Goal: Information Seeking & Learning: Learn about a topic

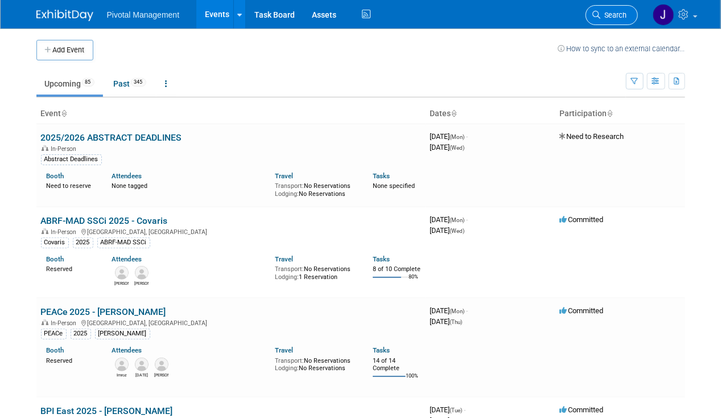
click at [612, 13] on span "Search" at bounding box center [614, 15] width 26 height 9
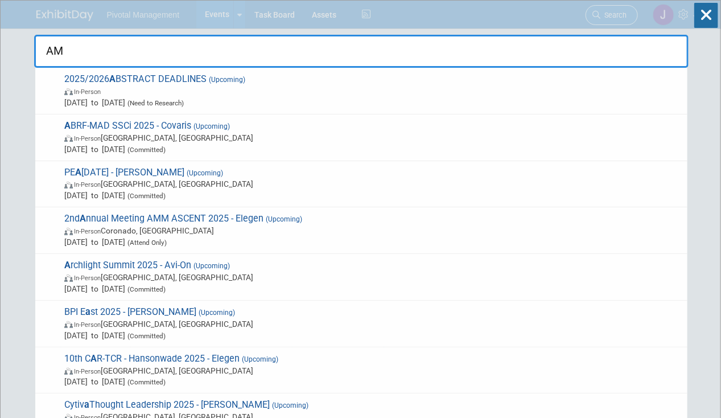
type input "AMP"
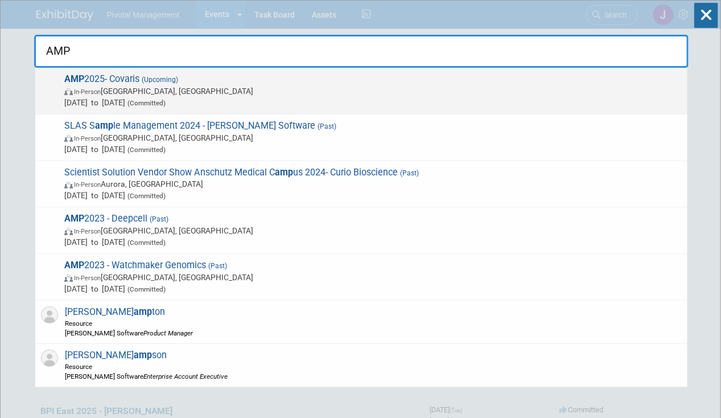
click at [166, 99] on span "(Committed)" at bounding box center [145, 103] width 40 height 8
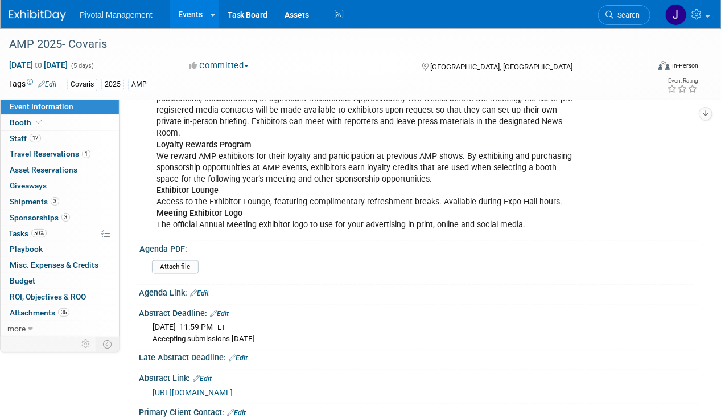
scroll to position [667, 0]
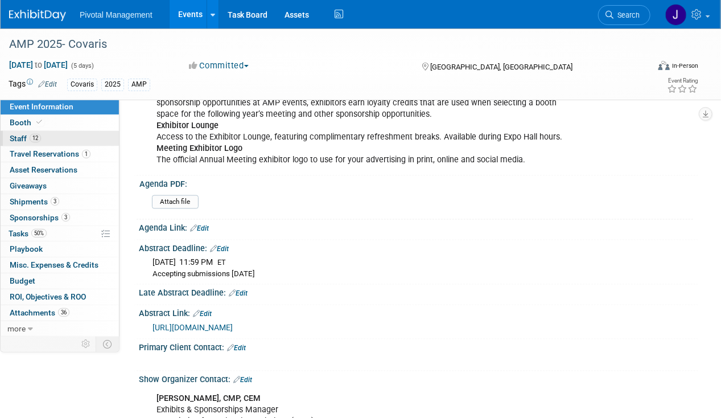
click at [28, 132] on link "12 Staff 12" at bounding box center [60, 138] width 118 height 15
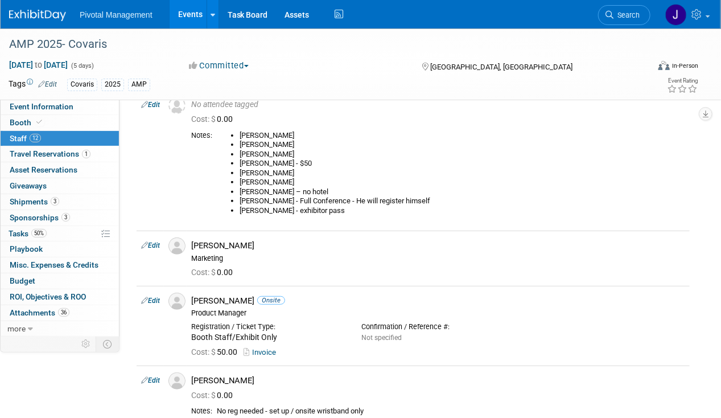
scroll to position [0, 0]
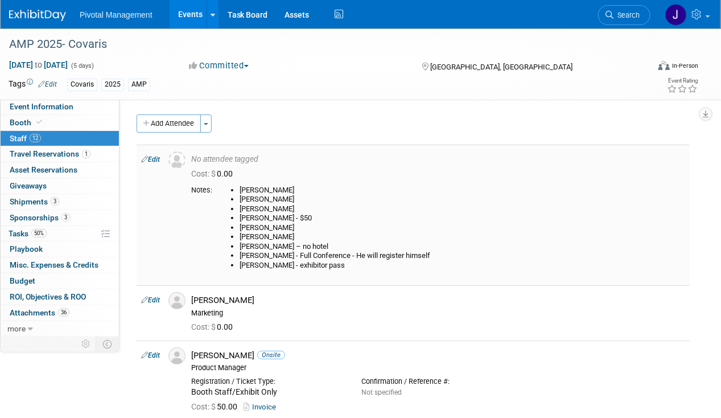
click at [157, 161] on link "Edit" at bounding box center [150, 159] width 19 height 8
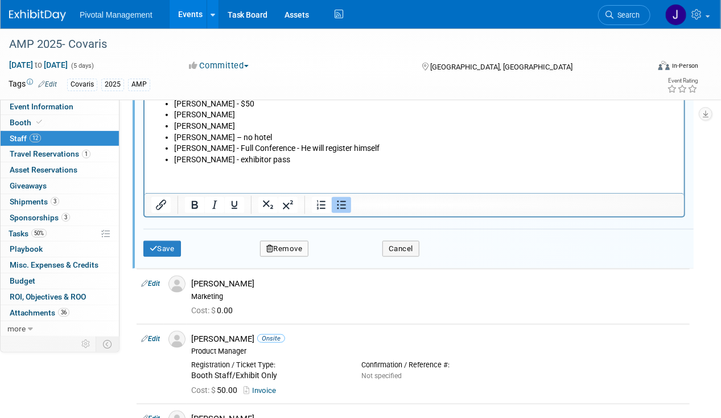
scroll to position [368, 0]
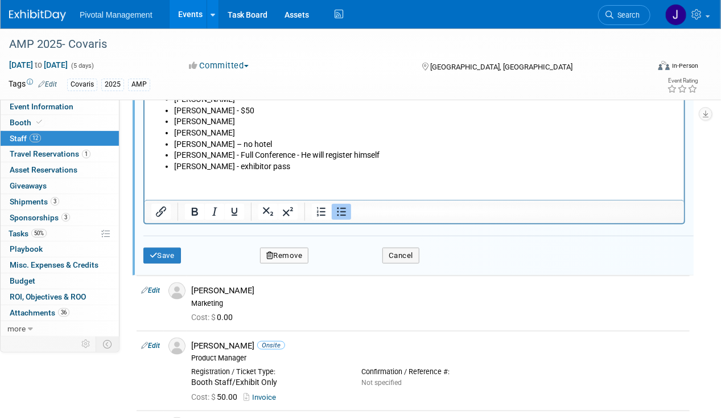
click at [295, 162] on li "Add Denny - exhibitor pass" at bounding box center [426, 166] width 504 height 11
click at [160, 259] on button "Save" at bounding box center [162, 256] width 38 height 16
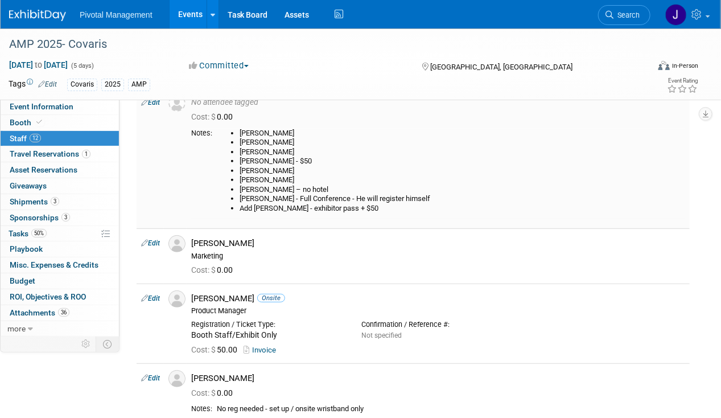
scroll to position [48, 0]
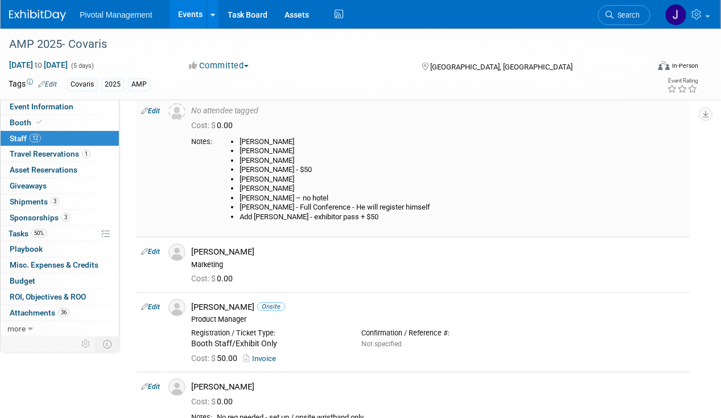
click at [546, 175] on li "Jared Hoffman" at bounding box center [463, 180] width 446 height 10
click at [26, 118] on span "Booth" at bounding box center [27, 122] width 35 height 9
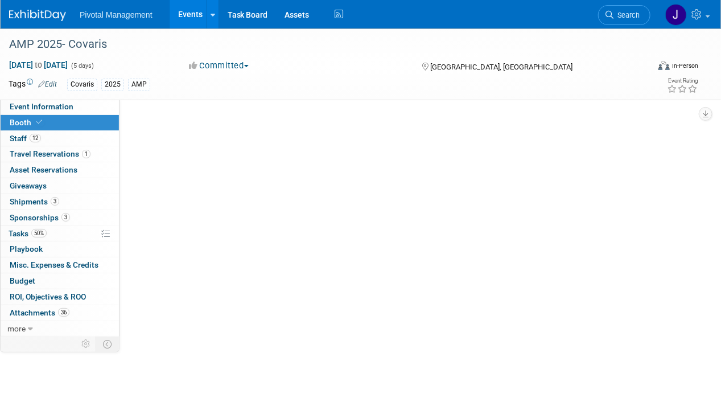
scroll to position [0, 0]
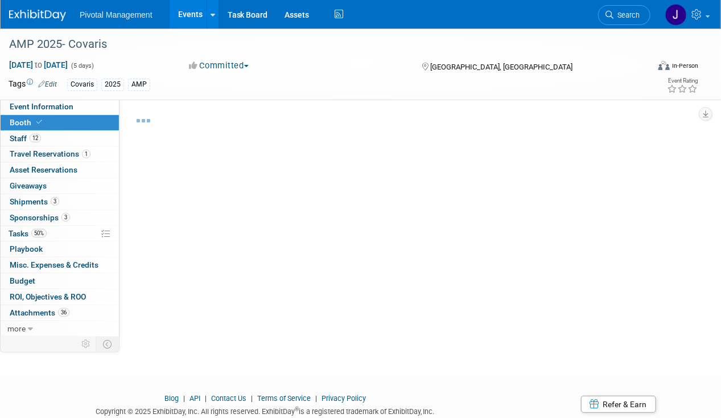
select select "Yes"
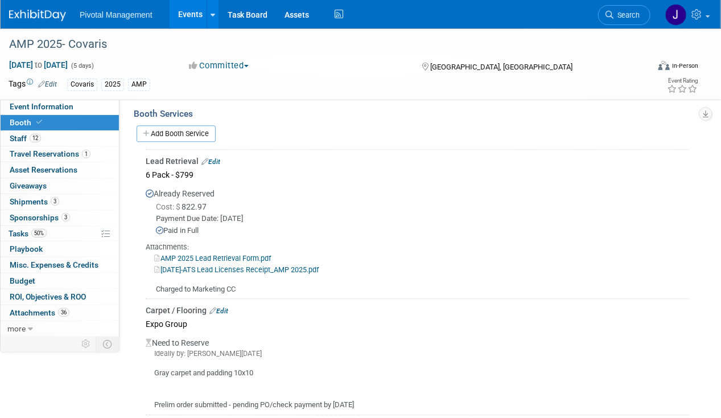
scroll to position [1026, 0]
click at [319, 267] on link "[DATE]-ATS Lead Licenses Receipt_AMP 2025.pdf" at bounding box center [236, 271] width 165 height 9
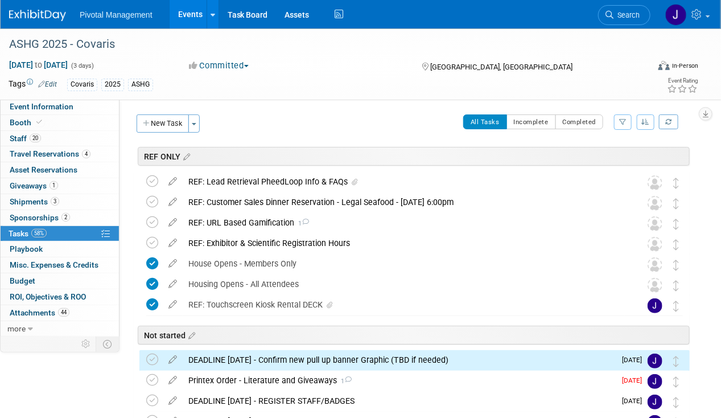
scroll to position [163, 0]
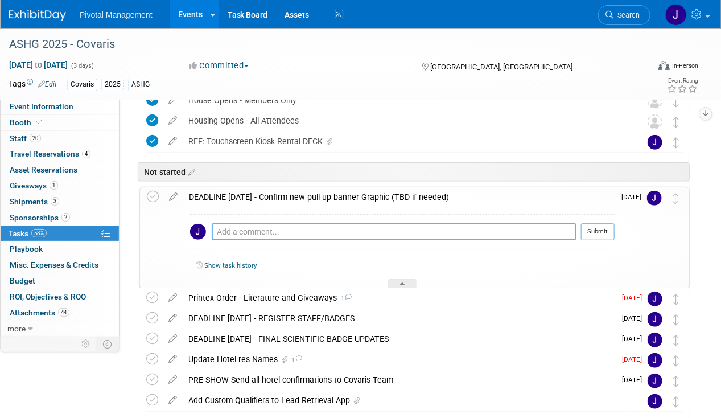
click at [326, 233] on textarea at bounding box center [394, 231] width 365 height 17
type textarea "N/A for ASHG - will use new banner for HUPO WC"
click at [597, 235] on button "Submit" at bounding box center [598, 231] width 34 height 17
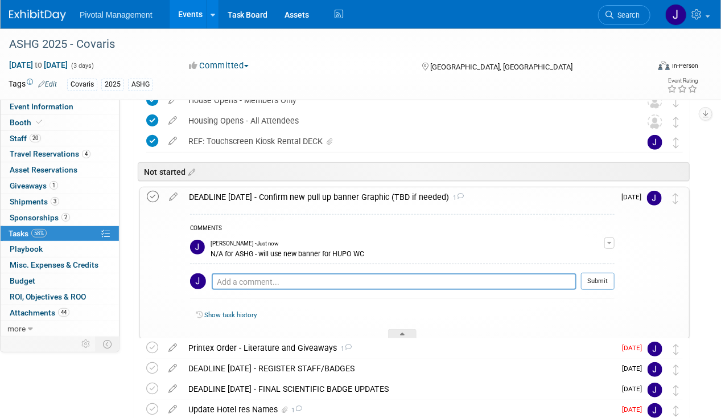
click at [149, 199] on icon at bounding box center [153, 197] width 12 height 12
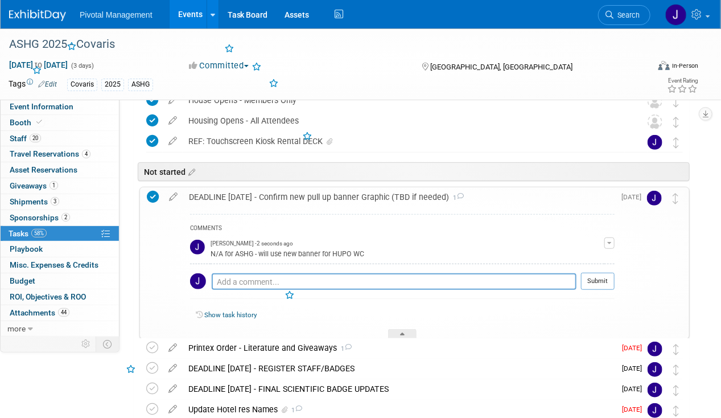
click at [341, 195] on div "DEADLINE SEPT 19 - Confirm new pull up banner Graphic (TBD if needed) 1" at bounding box center [399, 196] width 432 height 19
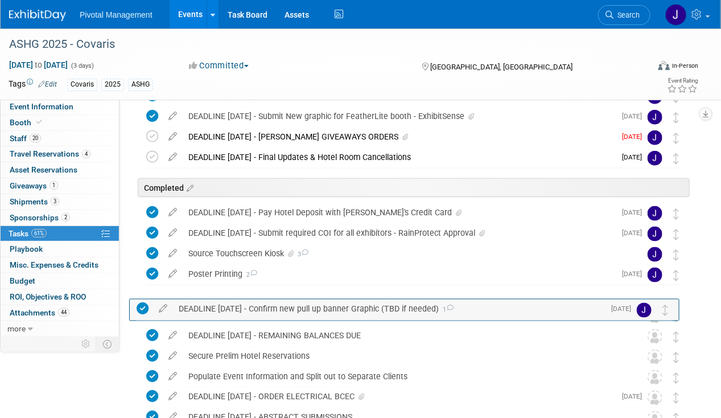
scroll to position [457, 0]
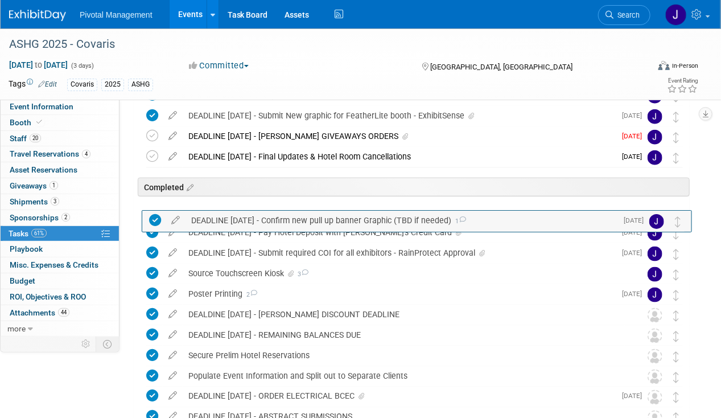
drag, startPoint x: 679, startPoint y: 192, endPoint x: 682, endPoint y: 216, distance: 24.1
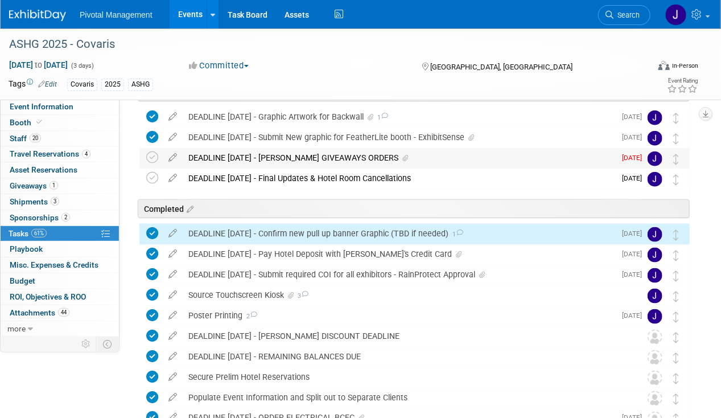
scroll to position [435, 0]
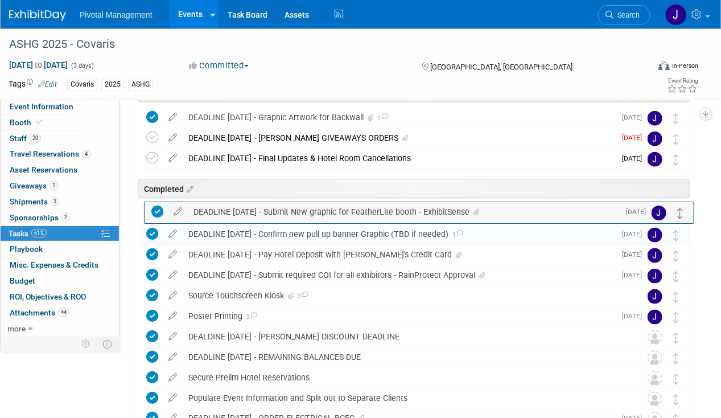
drag, startPoint x: 672, startPoint y: 136, endPoint x: 678, endPoint y: 211, distance: 74.8
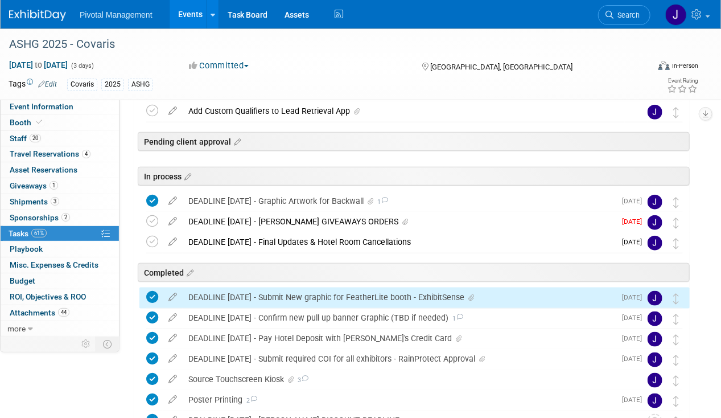
scroll to position [350, 0]
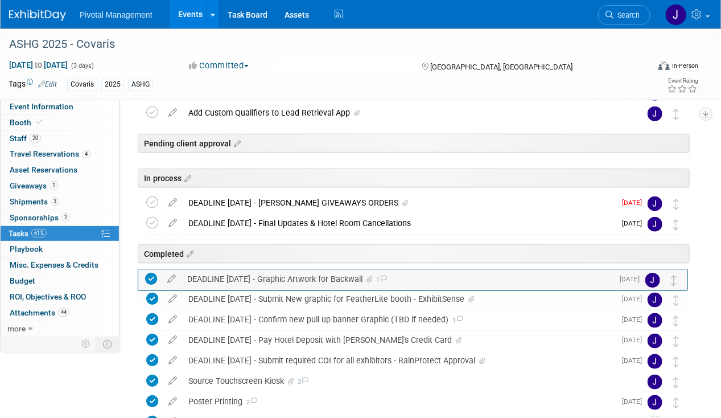
drag, startPoint x: 679, startPoint y: 197, endPoint x: 677, endPoint y: 274, distance: 77.5
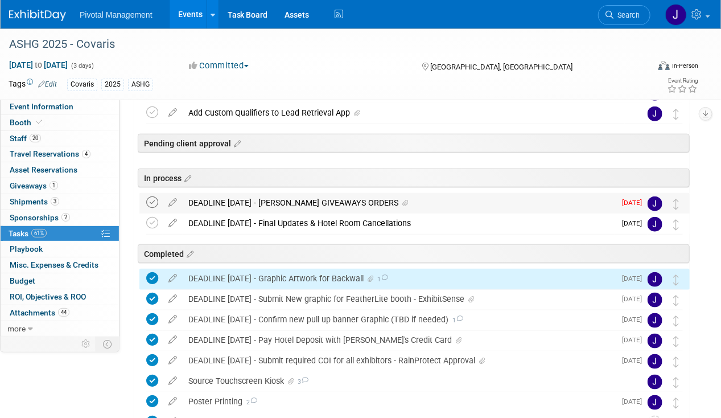
click at [151, 198] on icon at bounding box center [152, 202] width 12 height 12
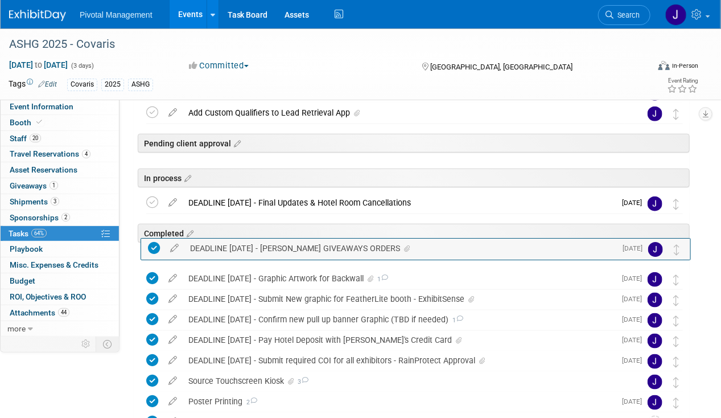
drag, startPoint x: 679, startPoint y: 199, endPoint x: 681, endPoint y: 245, distance: 45.6
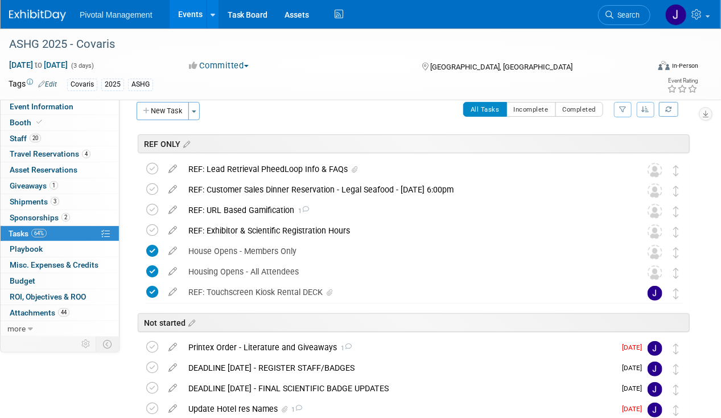
scroll to position [0, 0]
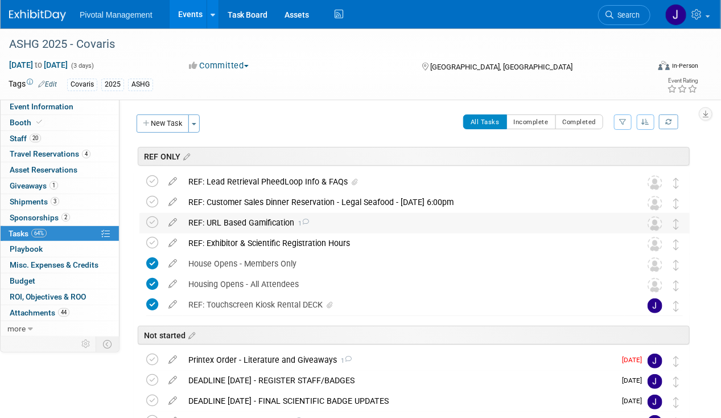
click at [249, 229] on div "REF: URL Based Gamification 1" at bounding box center [404, 222] width 442 height 19
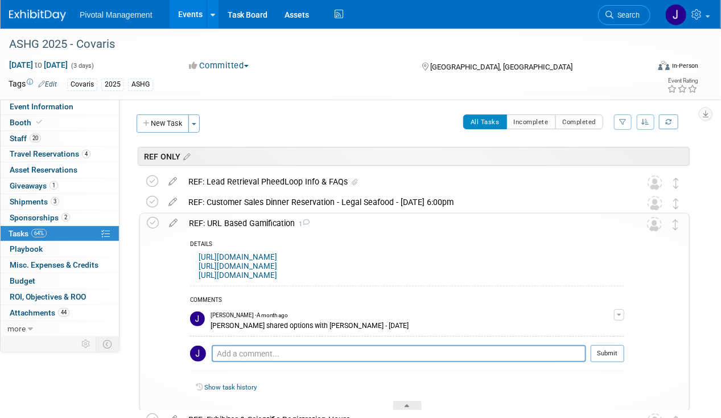
click at [252, 224] on div "REF: URL Based Gamification 1" at bounding box center [403, 223] width 441 height 19
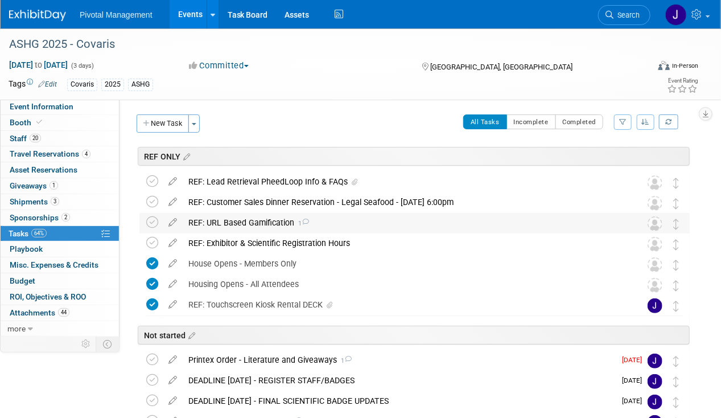
click at [146, 222] on div "REF: URL Based Gamification 1 DETAILS https://matchthememory.com/create https:/…" at bounding box center [415, 223] width 551 height 21
click at [154, 220] on icon at bounding box center [152, 222] width 12 height 12
click at [272, 221] on div "REF: URL Based Gamification 1" at bounding box center [404, 222] width 442 height 19
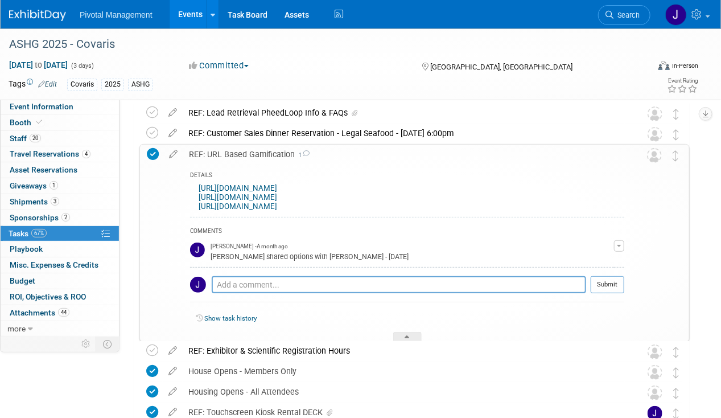
scroll to position [76, 0]
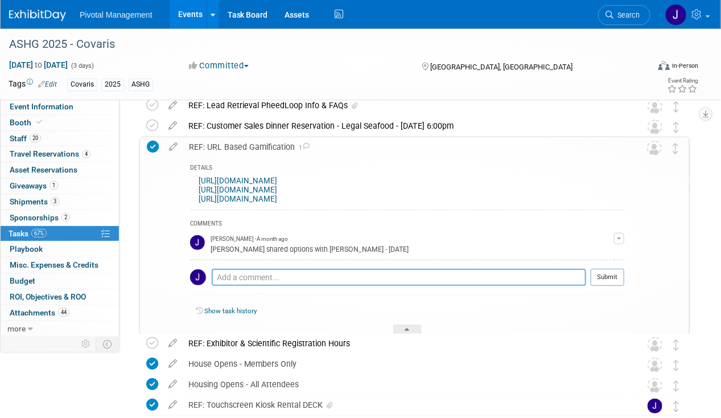
click at [254, 274] on textarea at bounding box center [399, 277] width 375 height 17
type textarea "No longer using for event"
click at [594, 277] on button "Submit" at bounding box center [608, 277] width 34 height 17
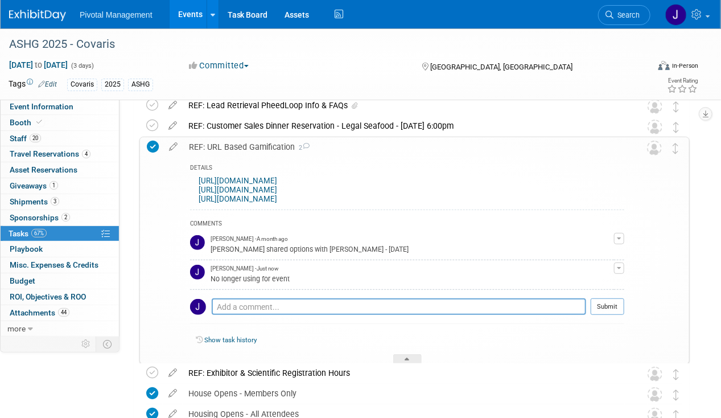
click at [250, 146] on div "REF: URL Based Gamification 2" at bounding box center [403, 146] width 441 height 19
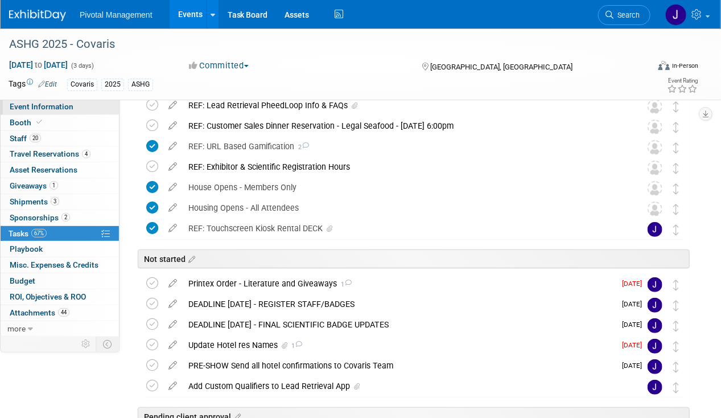
click at [45, 107] on span "Event Information" at bounding box center [42, 106] width 64 height 9
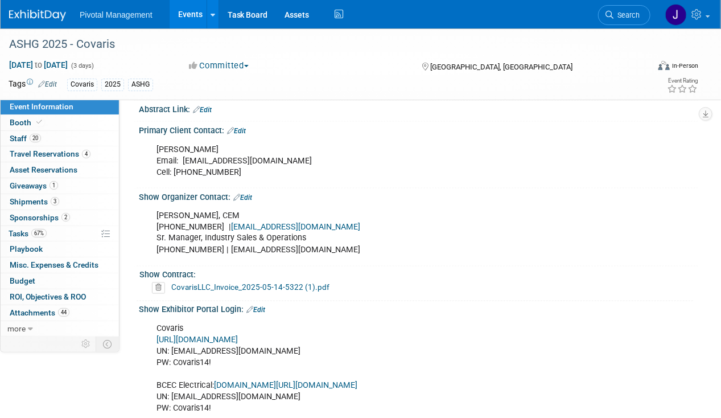
scroll to position [704, 0]
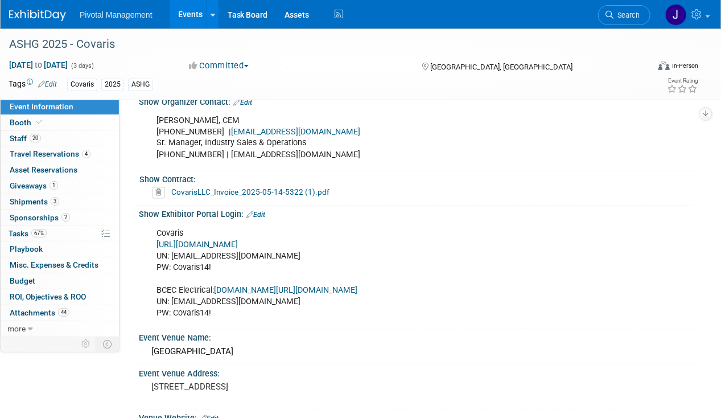
click at [269, 232] on div "Covaris https://ASHG25.exh.mapyourshow.com/ UN: jgatton@pivotalmgt.com PW: Cova…" at bounding box center [369, 274] width 440 height 103
click at [238, 240] on link "https://ASHG25.exh.mapyourshow.com/" at bounding box center [197, 245] width 81 height 10
click at [181, 14] on link "Events" at bounding box center [191, 14] width 42 height 28
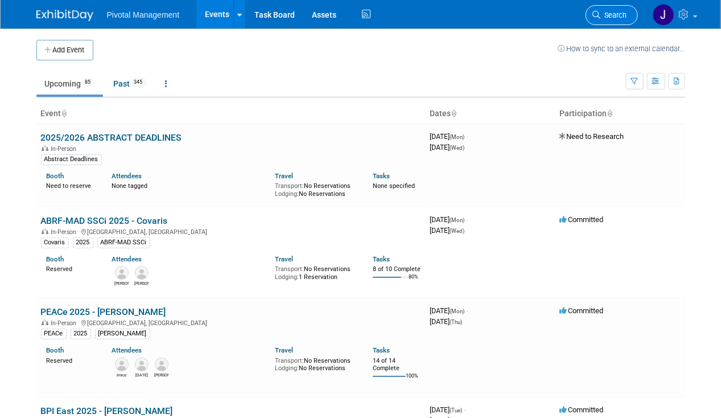
click at [608, 15] on span "Search" at bounding box center [614, 15] width 26 height 9
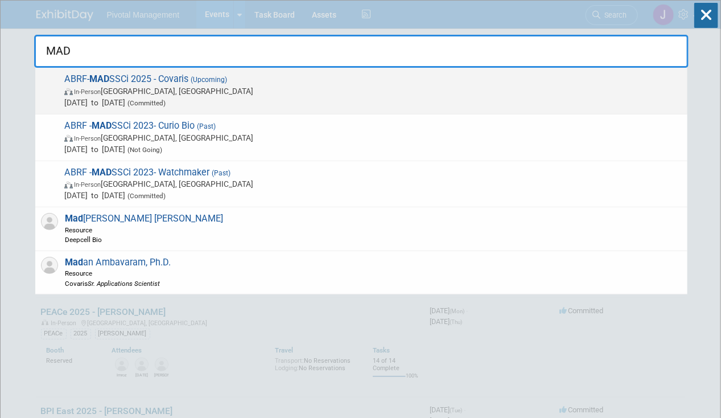
type input "MAD"
click at [372, 96] on span "In-Person Richmond, VA" at bounding box center [373, 90] width 618 height 11
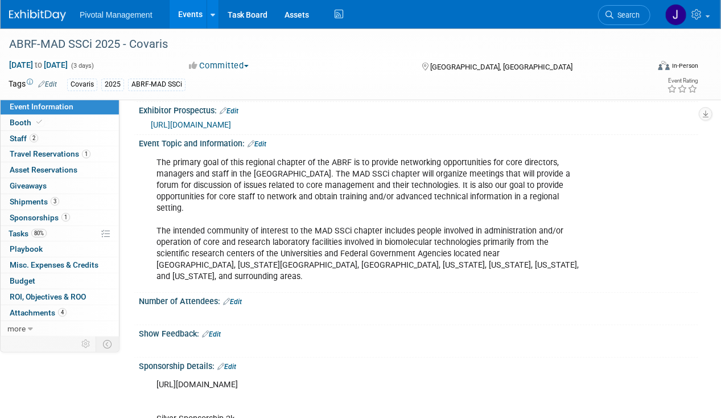
scroll to position [45, 0]
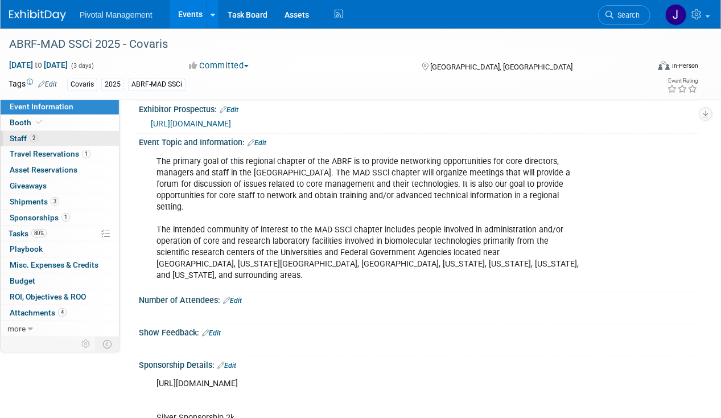
click at [51, 140] on link "2 Staff 2" at bounding box center [60, 138] width 118 height 15
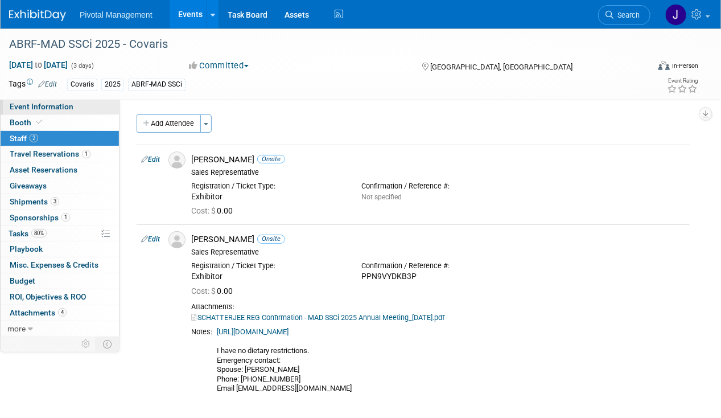
click at [36, 111] on span "Event Information" at bounding box center [42, 106] width 64 height 9
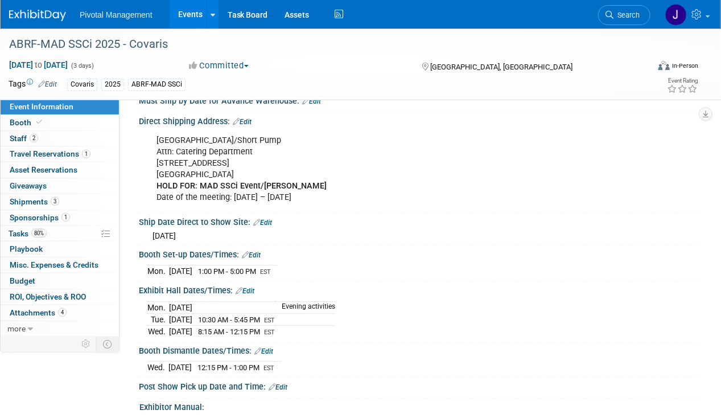
scroll to position [1068, 0]
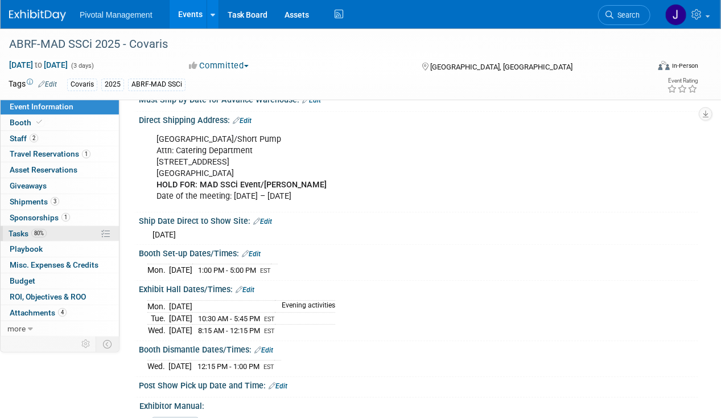
click at [47, 227] on link "80% Tasks 80%" at bounding box center [60, 233] width 118 height 15
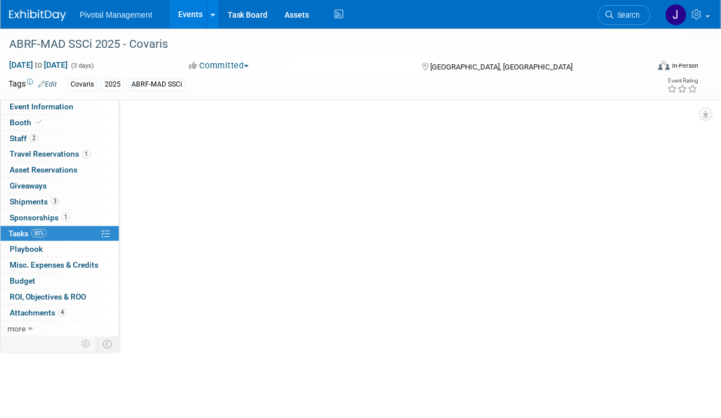
scroll to position [0, 0]
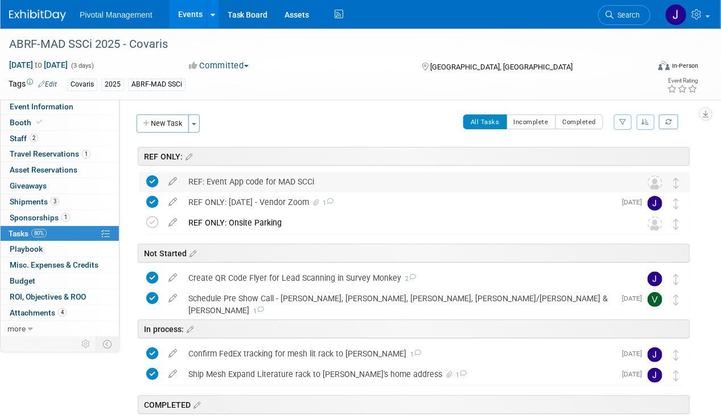
click at [271, 177] on div "REF: Event App code for MAD SCCi" at bounding box center [404, 181] width 442 height 19
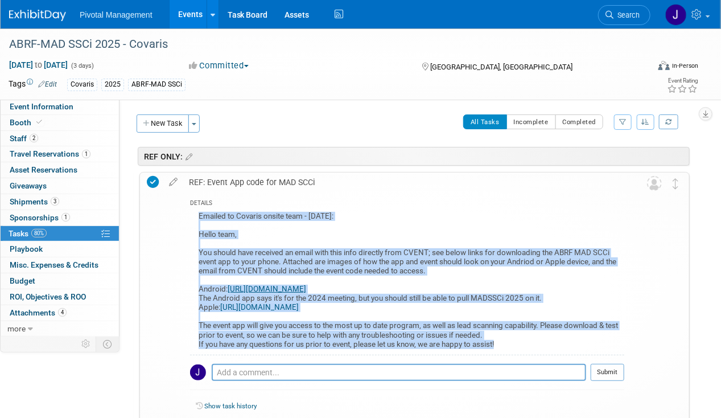
drag, startPoint x: 199, startPoint y: 211, endPoint x: 534, endPoint y: 347, distance: 361.6
click at [534, 347] on div "Emailed to Covaris onsite team - 09.04.25: Hello team, You should have received…" at bounding box center [407, 282] width 434 height 146
copy div "Emailed to Covaris onsite team - 09.04.25: Hello team, You should have received…"
click at [421, 265] on div "Emailed to Covaris onsite team - 09.04.25: Hello team, You should have received…" at bounding box center [407, 282] width 434 height 146
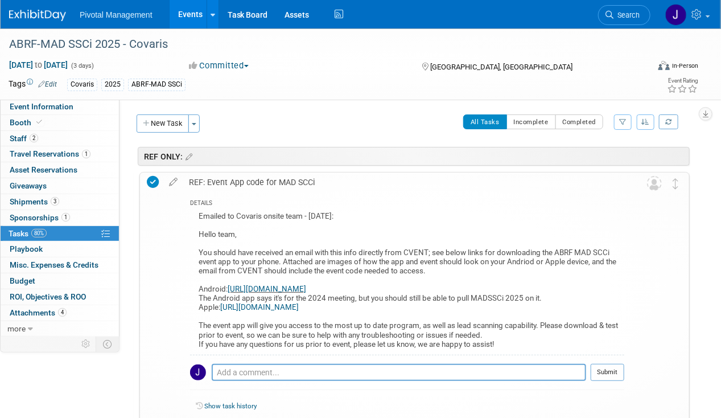
click at [267, 184] on div "REF: Event App code for MAD SCCi" at bounding box center [403, 182] width 441 height 19
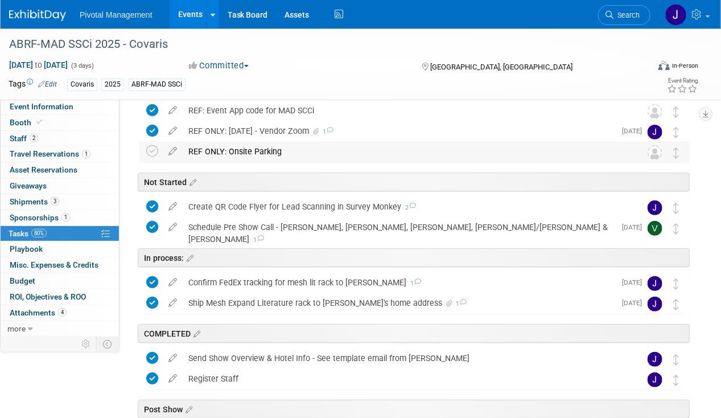
scroll to position [201, 0]
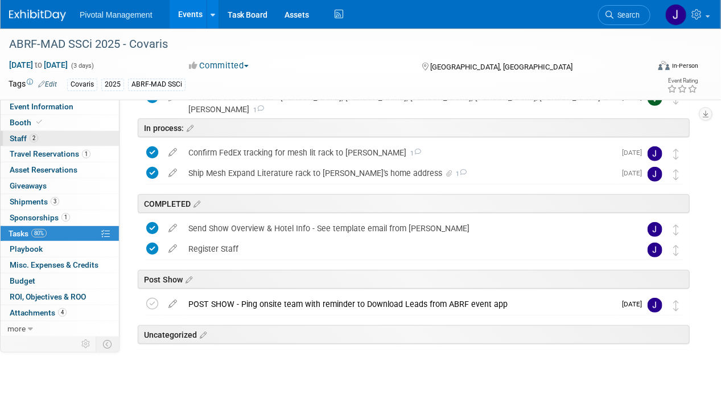
click at [27, 137] on span "Staff 2" at bounding box center [24, 138] width 28 height 9
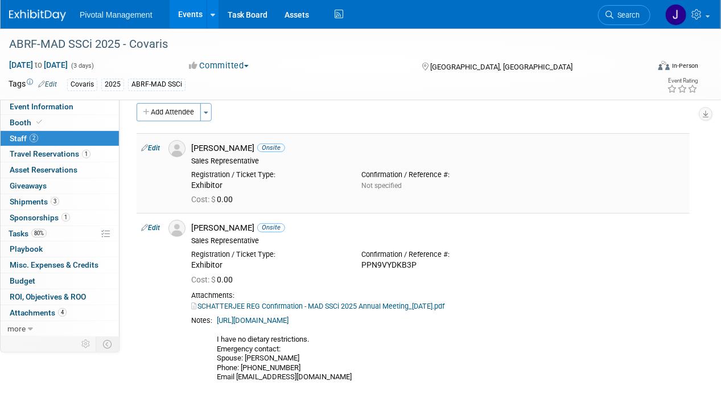
scroll to position [77, 0]
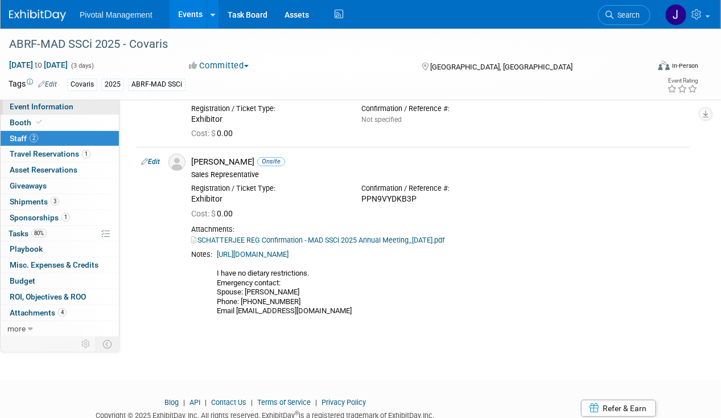
click at [26, 99] on link "Event Information" at bounding box center [60, 106] width 118 height 15
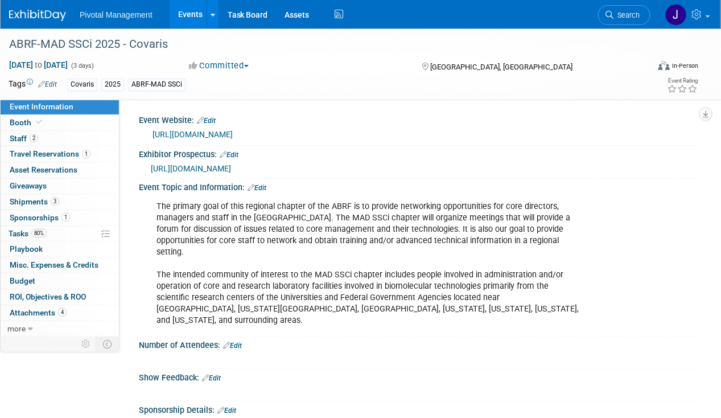
click at [173, 14] on link "Events" at bounding box center [191, 14] width 42 height 28
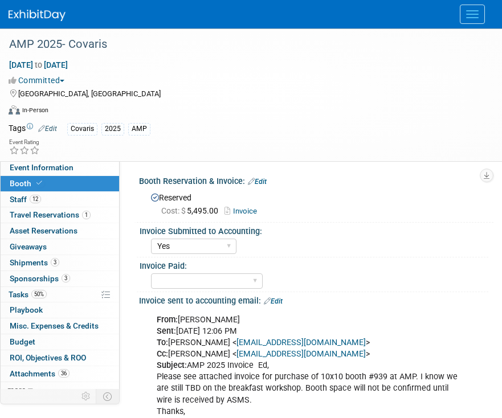
select select "Yes"
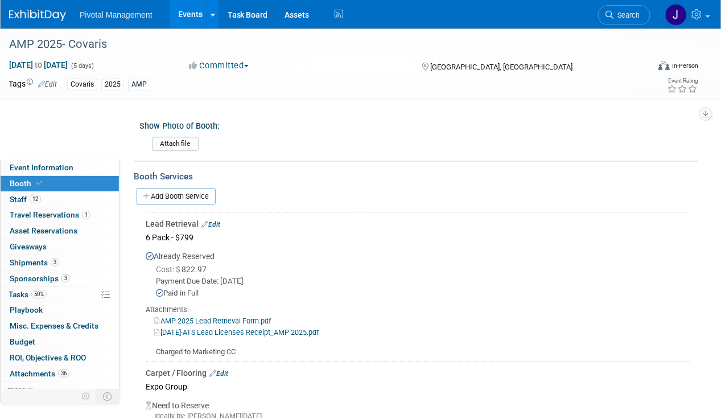
click at [501, 11] on div "Pivotal Management Events Add Event Bulk Upload Events Shareable Event Boards R…" at bounding box center [353, 14] width 689 height 28
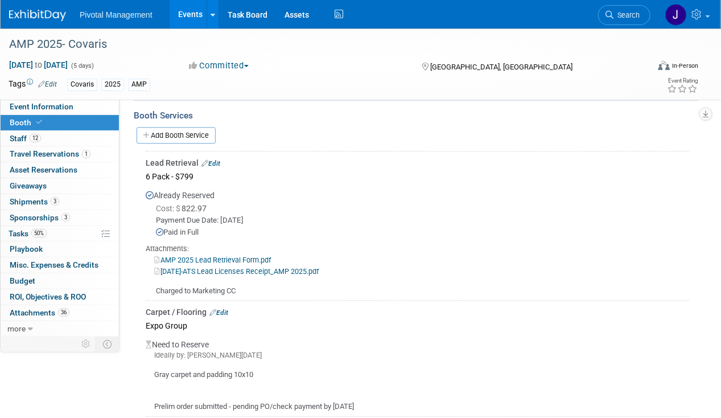
click at [501, 17] on span "Search" at bounding box center [627, 15] width 26 height 9
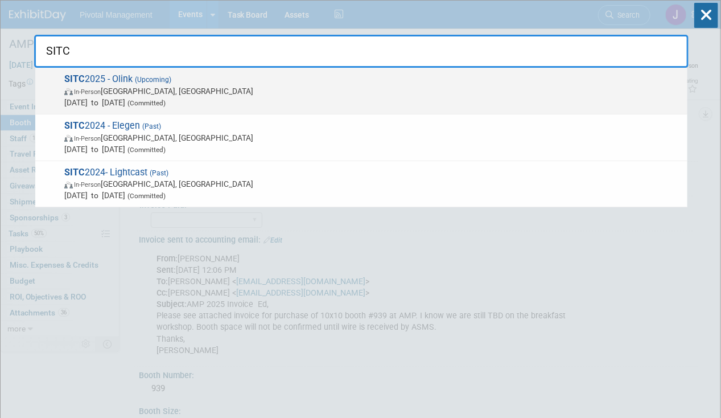
type input "SITC"
click at [241, 79] on span "SITC 2025 - Olink (Upcoming) In-Person Forest Heights, MD Nov 7, 2025 to Nov 8,…" at bounding box center [371, 90] width 621 height 35
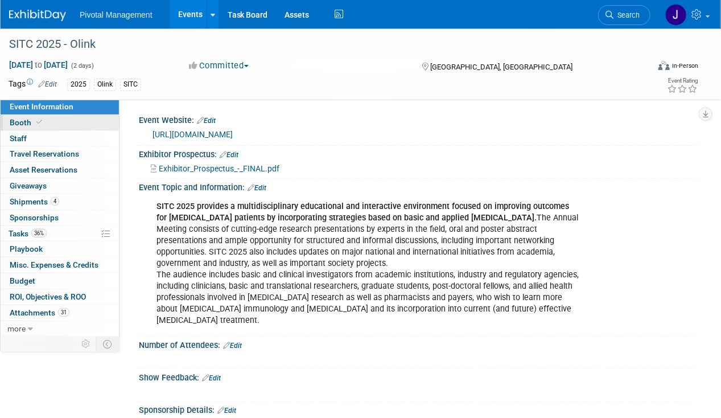
click at [36, 120] on icon at bounding box center [39, 122] width 6 height 6
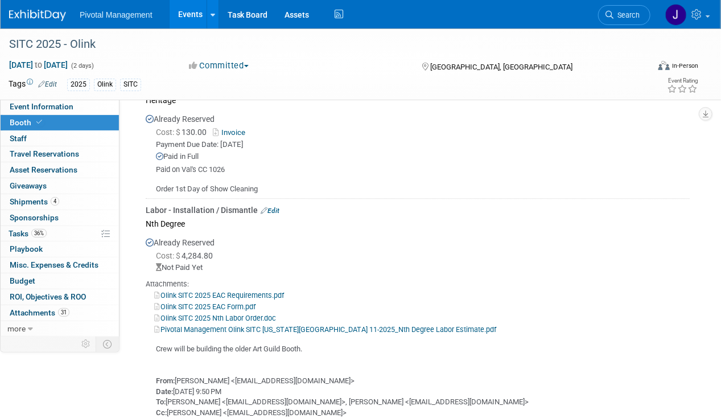
scroll to position [1122, 0]
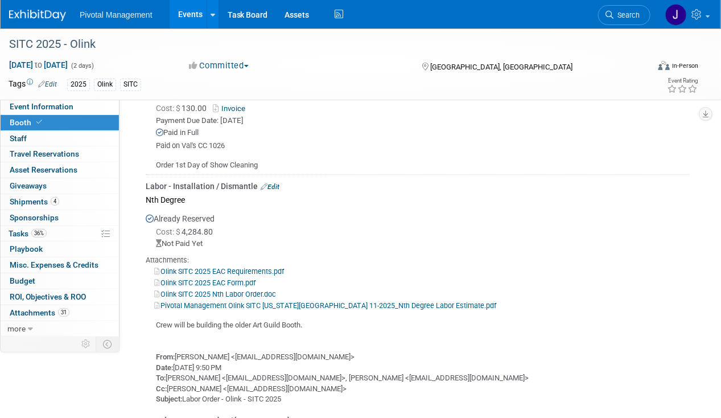
click at [302, 301] on link "Pivotal Management Olink SITC [US_STATE][GEOGRAPHIC_DATA] 11-2025_Nth Degree La…" at bounding box center [325, 305] width 342 height 9
click at [620, 15] on span "Search" at bounding box center [627, 15] width 26 height 9
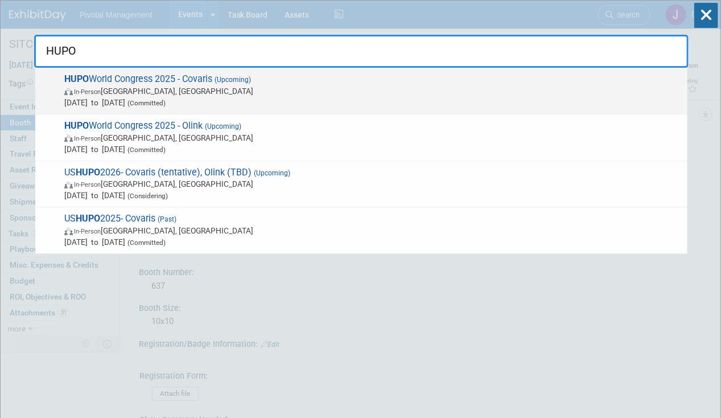
type input "HUPO"
click at [345, 88] on span "In-Person [GEOGRAPHIC_DATA], [GEOGRAPHIC_DATA]" at bounding box center [373, 90] width 618 height 11
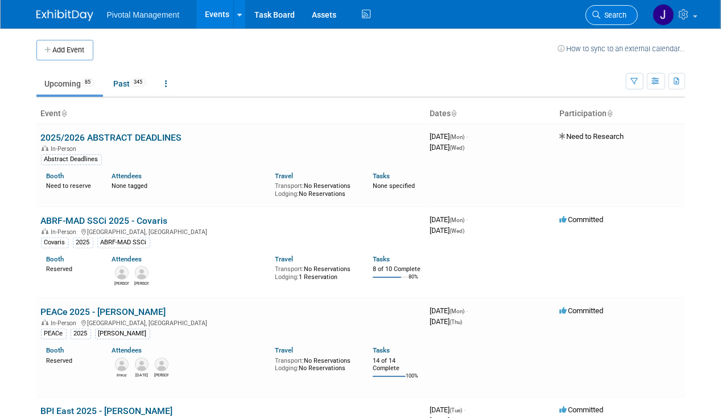
click at [615, 15] on span "Search" at bounding box center [614, 15] width 26 height 9
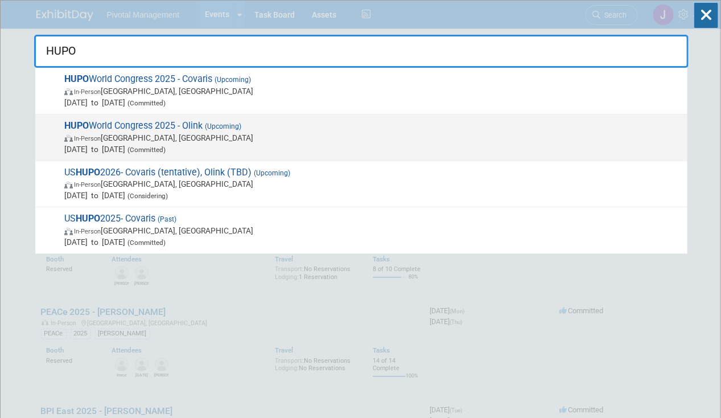
type input "HUPO"
click at [223, 132] on span "In-Person Toronto, Canada" at bounding box center [373, 137] width 618 height 11
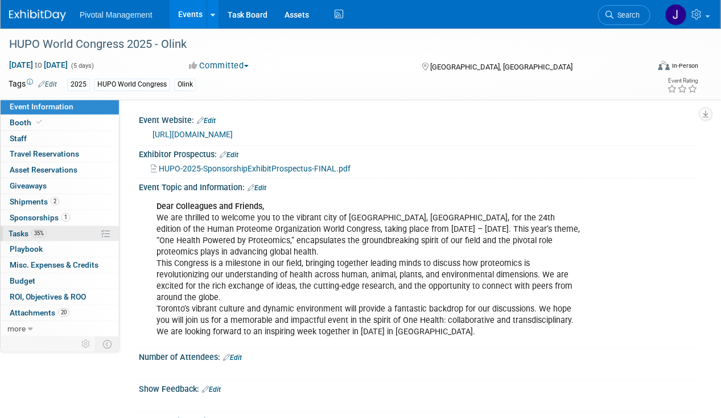
click at [47, 229] on link "35% Tasks 35%" at bounding box center [60, 233] width 118 height 15
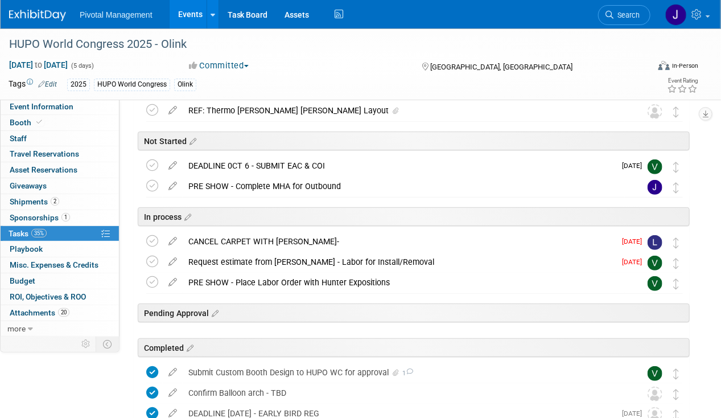
scroll to position [133, 0]
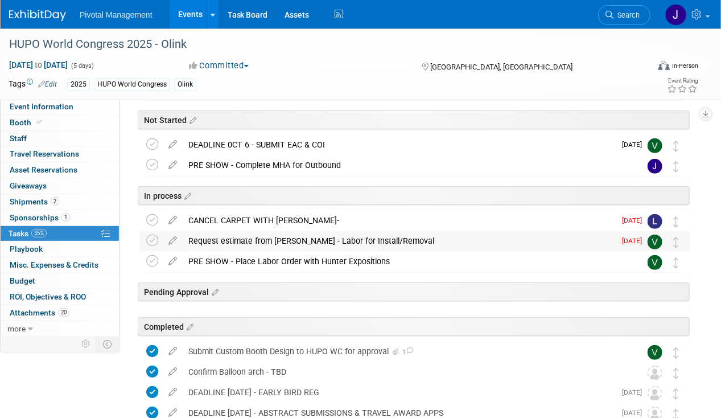
click at [338, 240] on div "Request estimate from [PERSON_NAME] - Labor for Install/Removal" at bounding box center [399, 240] width 433 height 19
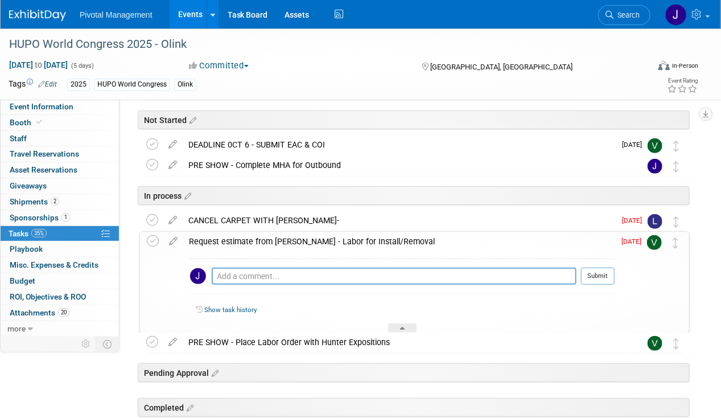
click at [338, 240] on div "Request estimate from [PERSON_NAME] - Labor for Install/Removal" at bounding box center [399, 241] width 432 height 19
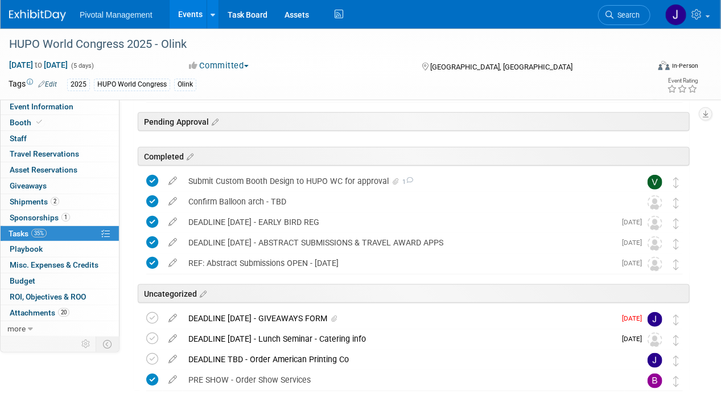
scroll to position [317, 0]
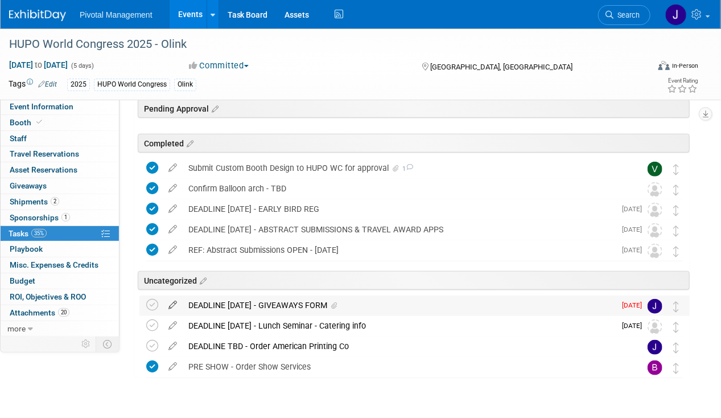
click at [171, 305] on icon at bounding box center [173, 303] width 20 height 14
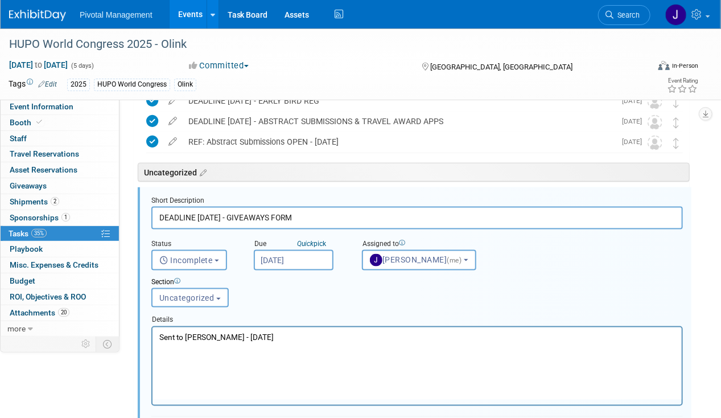
scroll to position [445, 0]
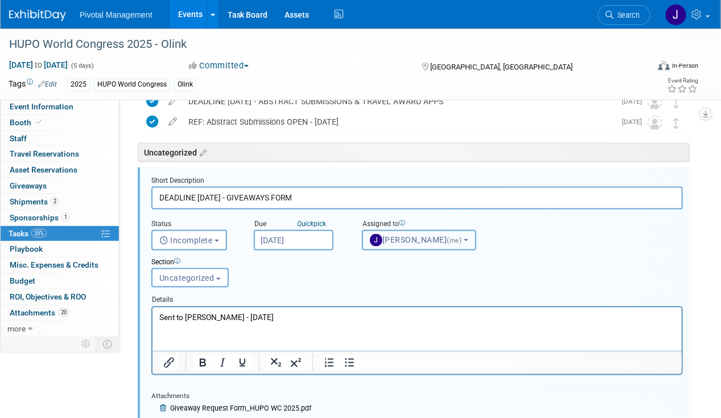
click at [409, 245] on button "[PERSON_NAME] (me)" at bounding box center [419, 240] width 114 height 20
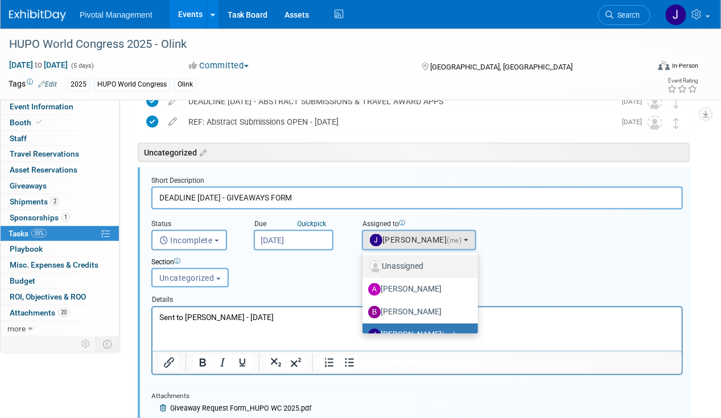
click at [413, 267] on label "Unassigned" at bounding box center [417, 266] width 99 height 18
click at [364, 267] on input "Unassigned" at bounding box center [360, 264] width 7 height 7
select select
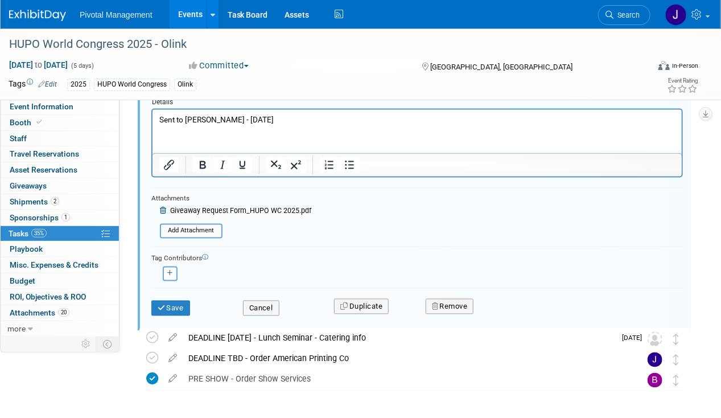
scroll to position [642, 0]
click at [181, 301] on button "Save" at bounding box center [170, 309] width 39 height 16
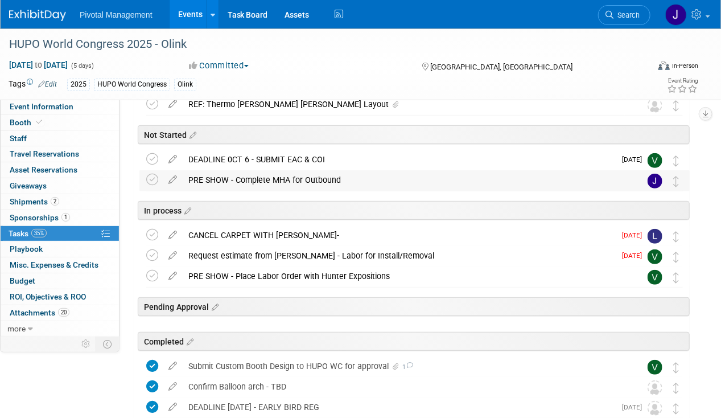
scroll to position [0, 0]
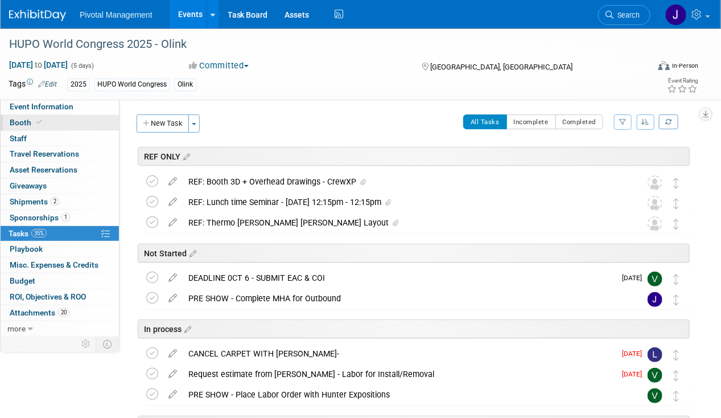
click at [32, 118] on span "Booth" at bounding box center [27, 122] width 35 height 9
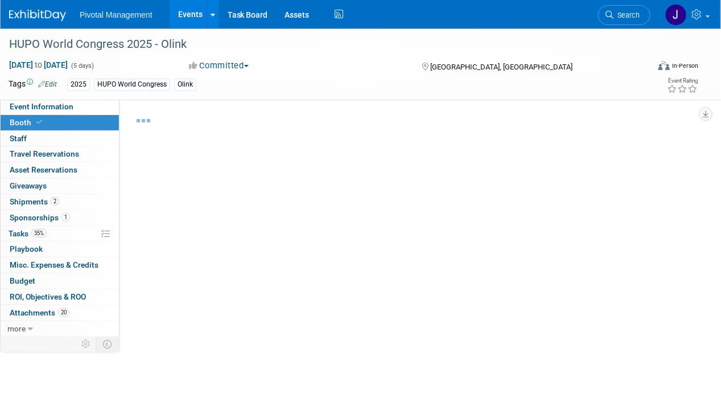
select select "Yes"
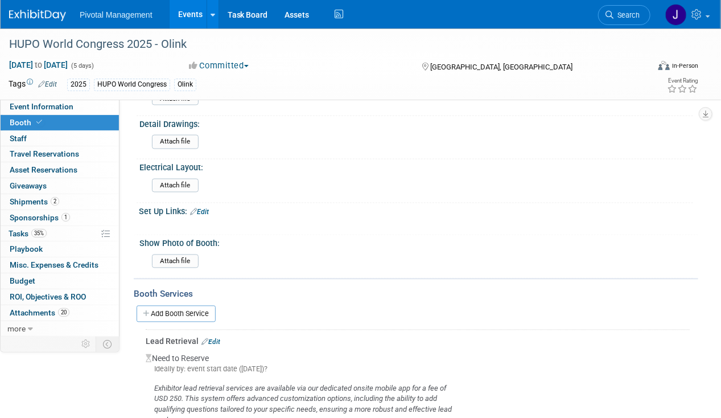
scroll to position [941, 0]
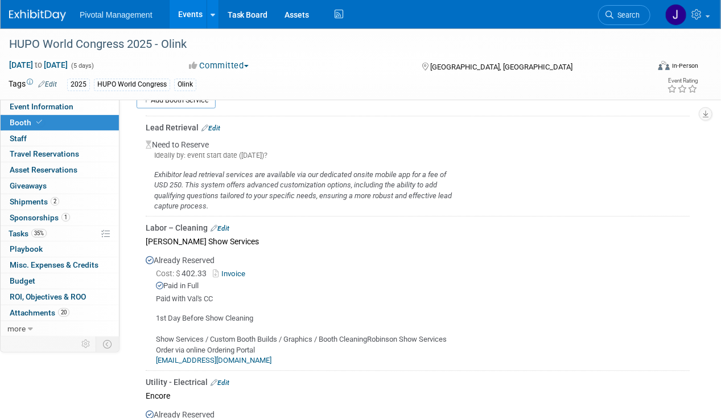
click at [213, 124] on link "Edit" at bounding box center [211, 128] width 19 height 8
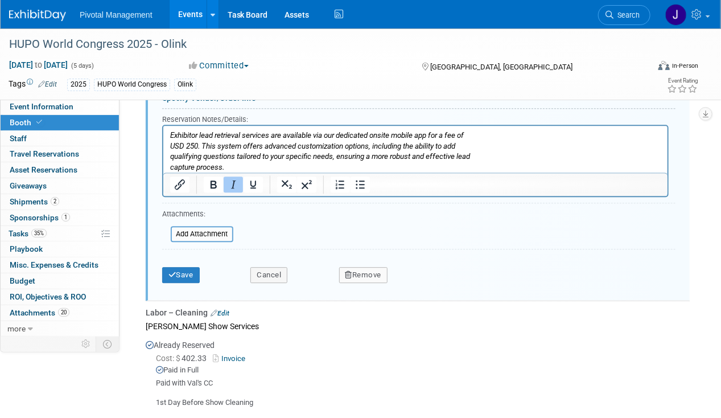
scroll to position [1089, 0]
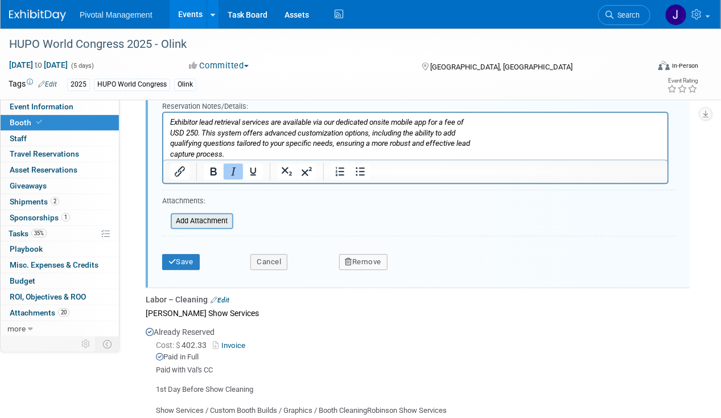
click at [217, 214] on input "file" at bounding box center [165, 221] width 136 height 14
click at [197, 214] on input "file" at bounding box center [165, 221] width 136 height 14
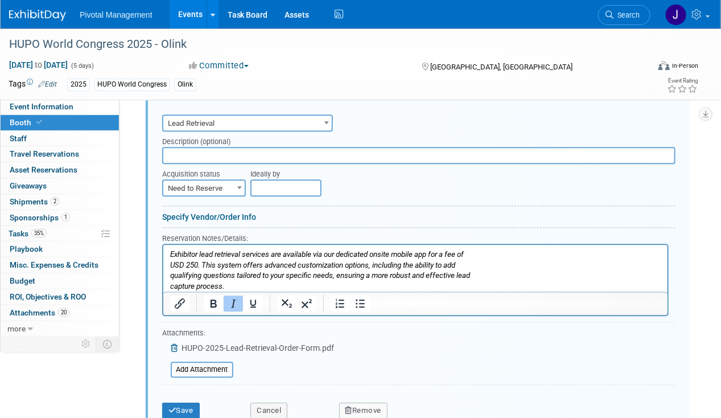
scroll to position [1028, 0]
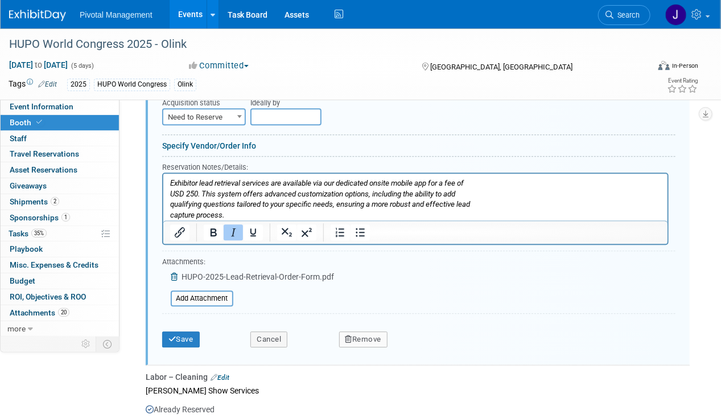
click at [284, 108] on input "text" at bounding box center [286, 116] width 71 height 17
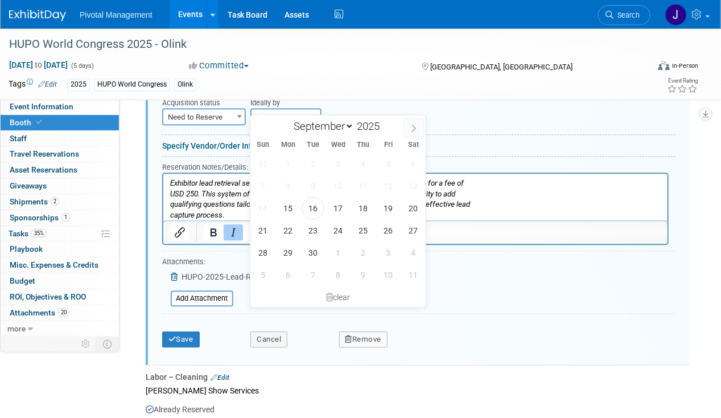
click at [420, 120] on span at bounding box center [414, 127] width 20 height 19
select select "9"
click at [385, 236] on span "24" at bounding box center [389, 230] width 22 height 22
type input "Oct 24, 2025"
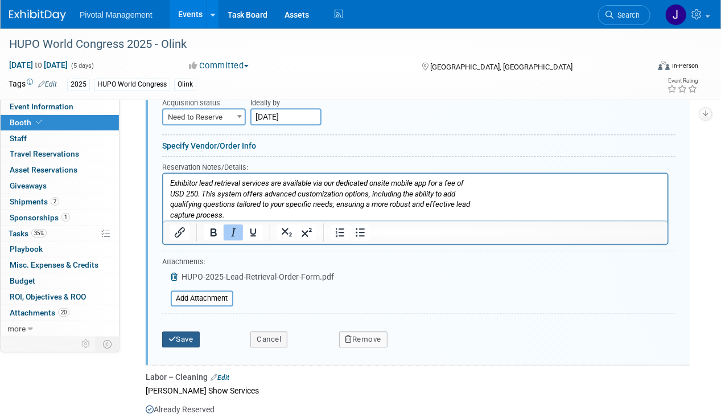
click at [188, 331] on button "Save" at bounding box center [181, 339] width 38 height 16
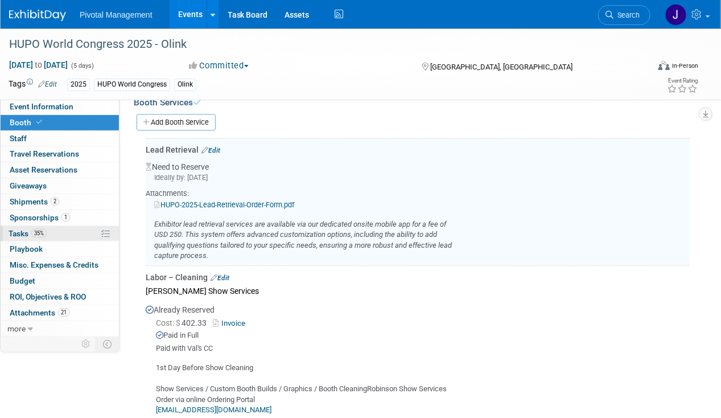
scroll to position [917, 0]
click at [44, 231] on span "35%" at bounding box center [38, 233] width 15 height 9
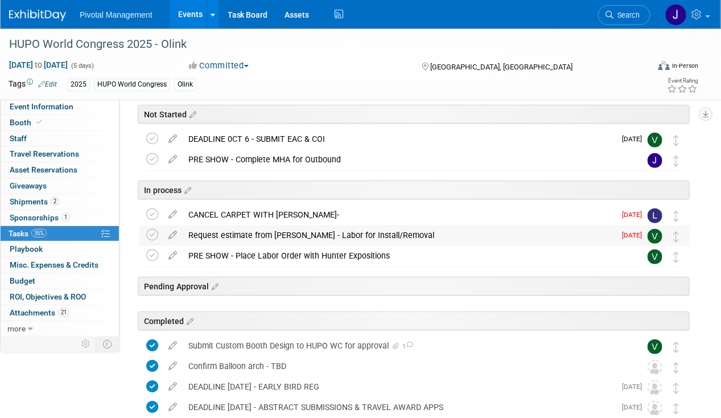
scroll to position [148, 0]
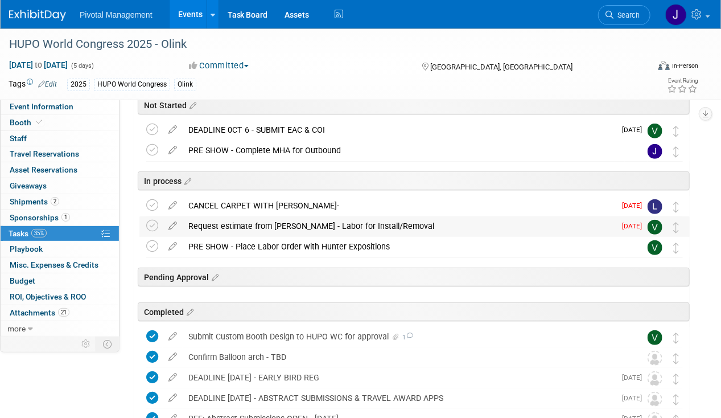
click at [257, 225] on div "Request estimate from Gery - Labor for Install/Removal" at bounding box center [399, 225] width 433 height 19
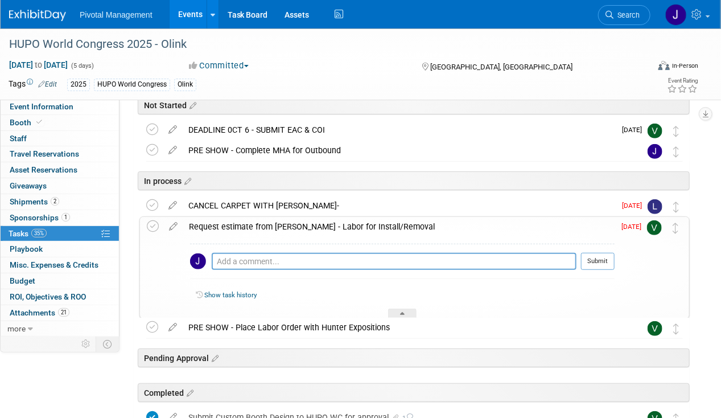
click at [257, 225] on div "Request estimate from Gery - Labor for Install/Removal" at bounding box center [399, 226] width 432 height 19
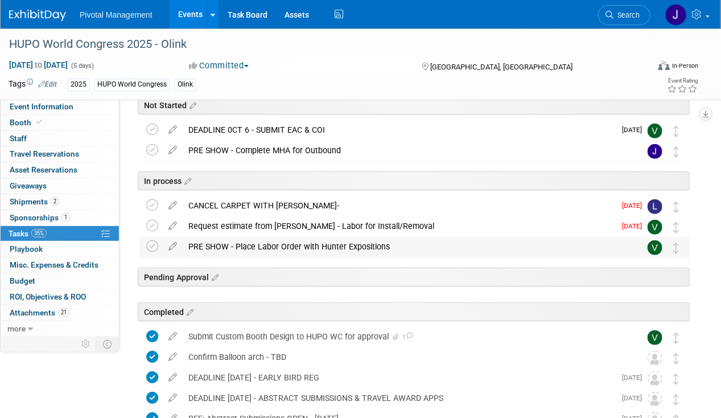
click at [260, 252] on div "PRE SHOW - Place Labor Order with Hunter Expositions" at bounding box center [404, 246] width 442 height 19
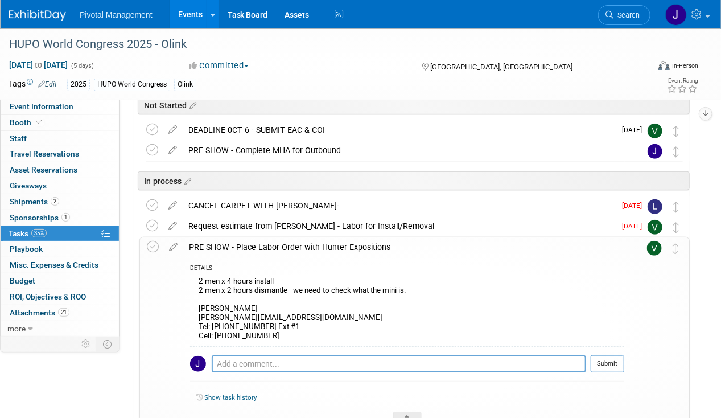
click at [260, 252] on div "PRE SHOW - Place Labor Order with Hunter Expositions" at bounding box center [403, 246] width 441 height 19
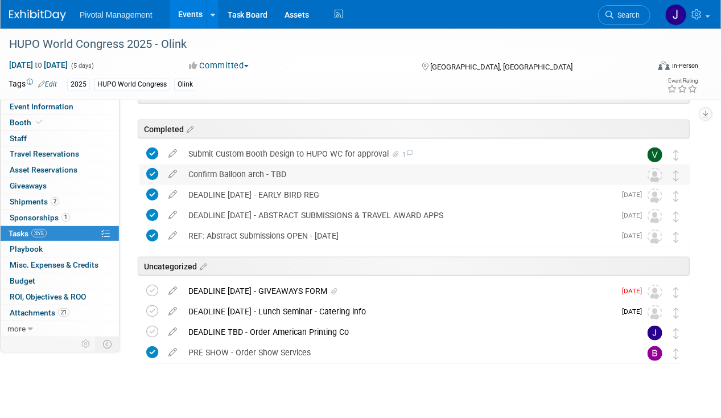
scroll to position [345, 0]
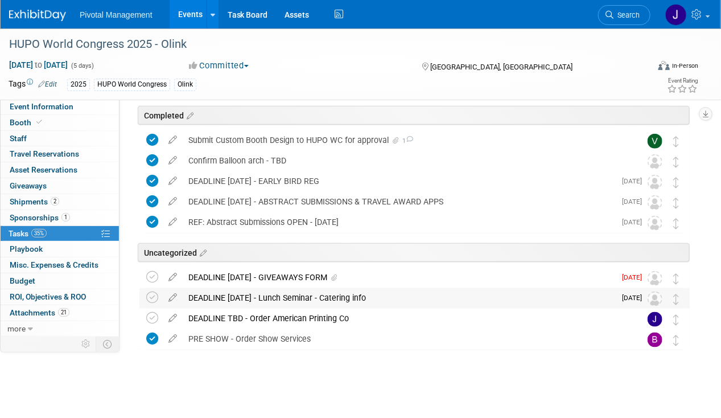
click at [271, 300] on div "DEADLINE OCT 28 - Lunch Seminar - Catering info" at bounding box center [399, 297] width 433 height 19
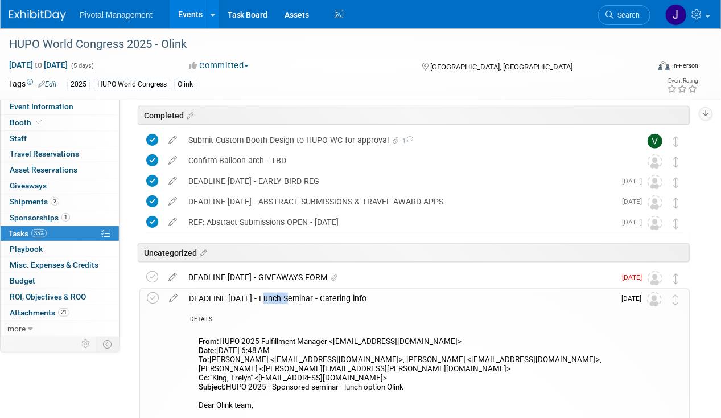
click at [271, 300] on div "DEADLINE OCT 28 - Lunch Seminar - Catering info" at bounding box center [399, 298] width 432 height 19
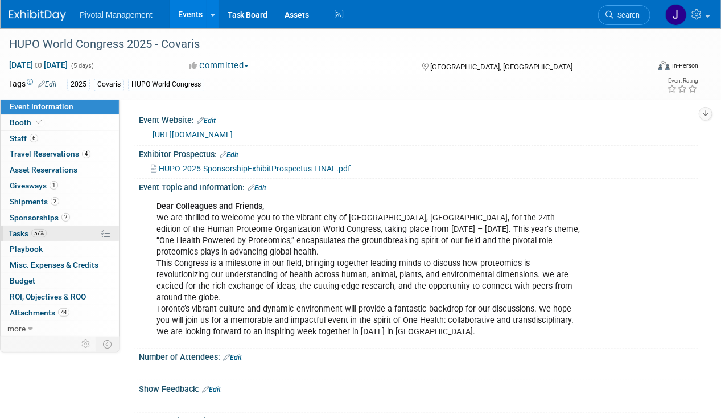
click at [56, 227] on link "57% Tasks 57%" at bounding box center [60, 233] width 118 height 15
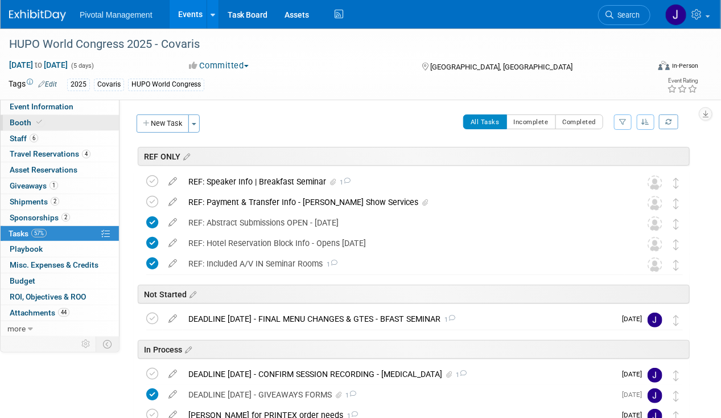
click at [49, 125] on link "Booth" at bounding box center [60, 122] width 118 height 15
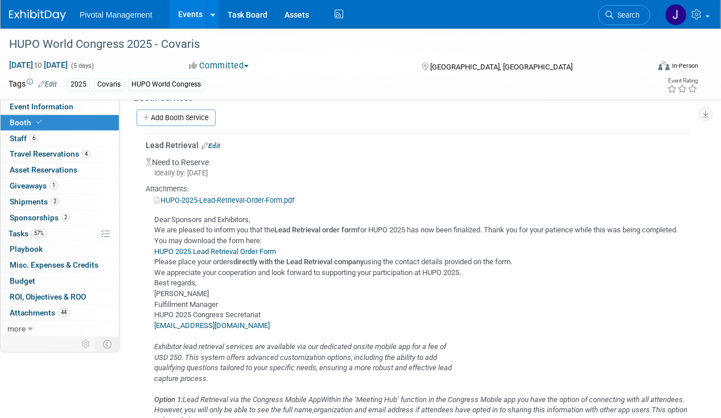
scroll to position [1099, 0]
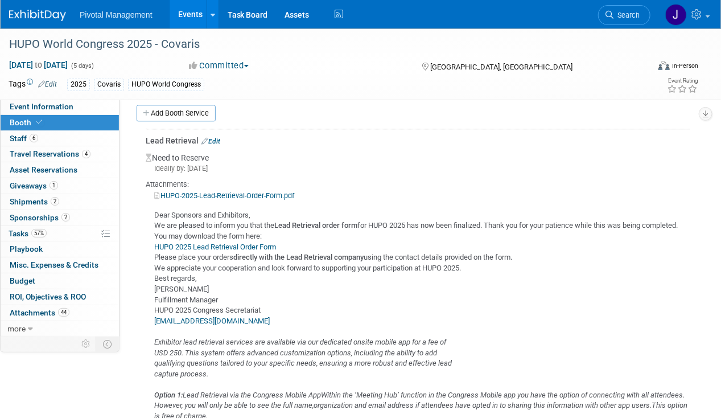
click at [249, 191] on link "HUPO-2025-Lead-Retrieval-Order-Form.pdf" at bounding box center [224, 195] width 140 height 9
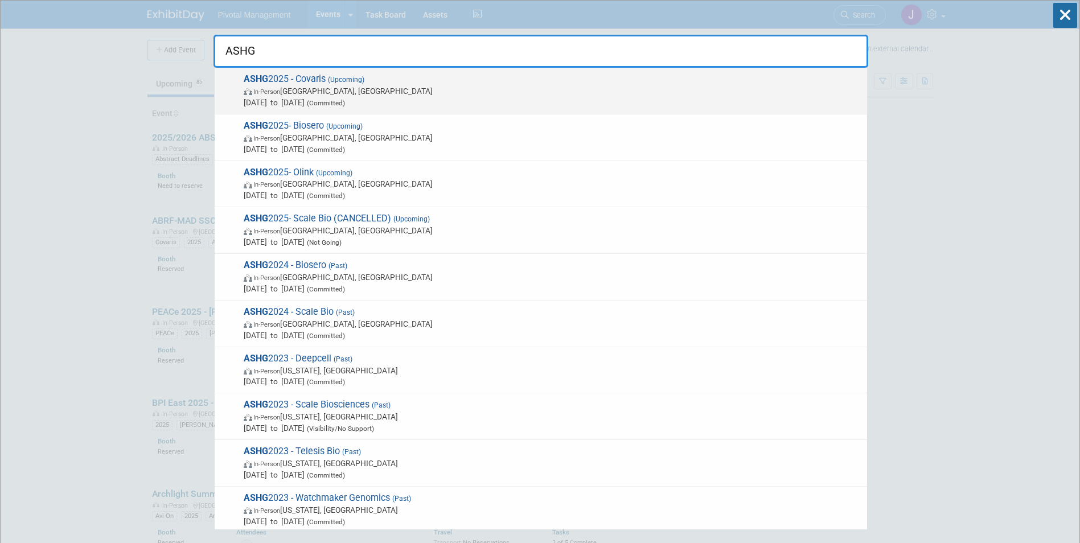
type input "ASHG"
click at [422, 99] on span "[DATE] to [DATE] (Committed)" at bounding box center [553, 102] width 618 height 11
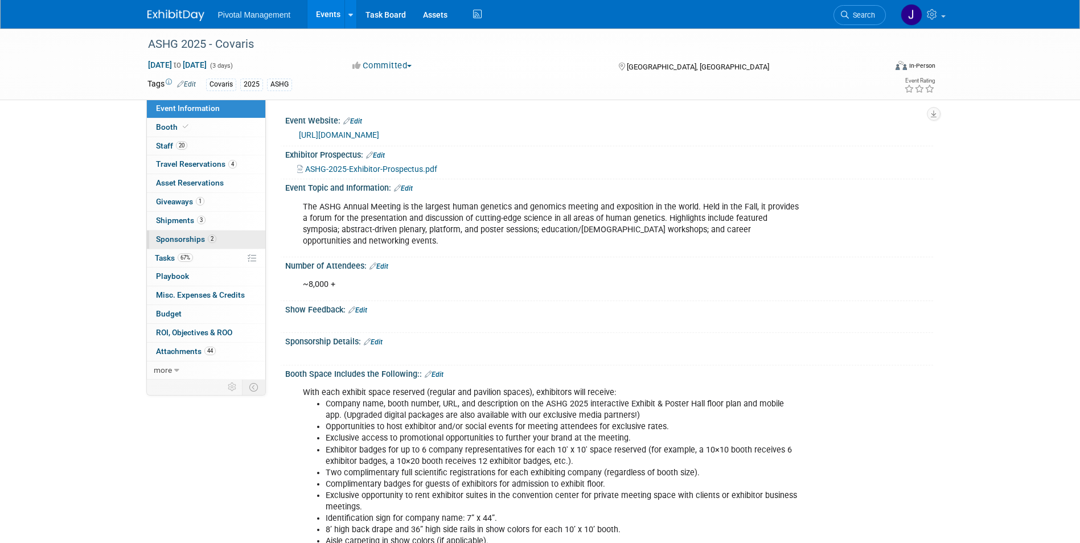
click at [182, 245] on link "2 Sponsorships 2" at bounding box center [206, 240] width 118 height 18
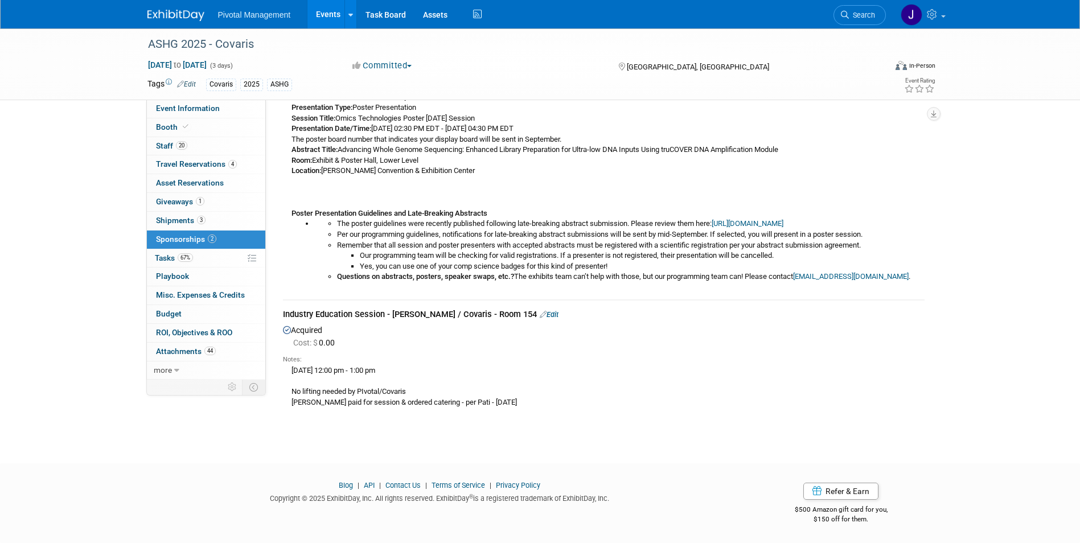
scroll to position [226, 0]
click at [866, 14] on span "Search" at bounding box center [862, 15] width 26 height 9
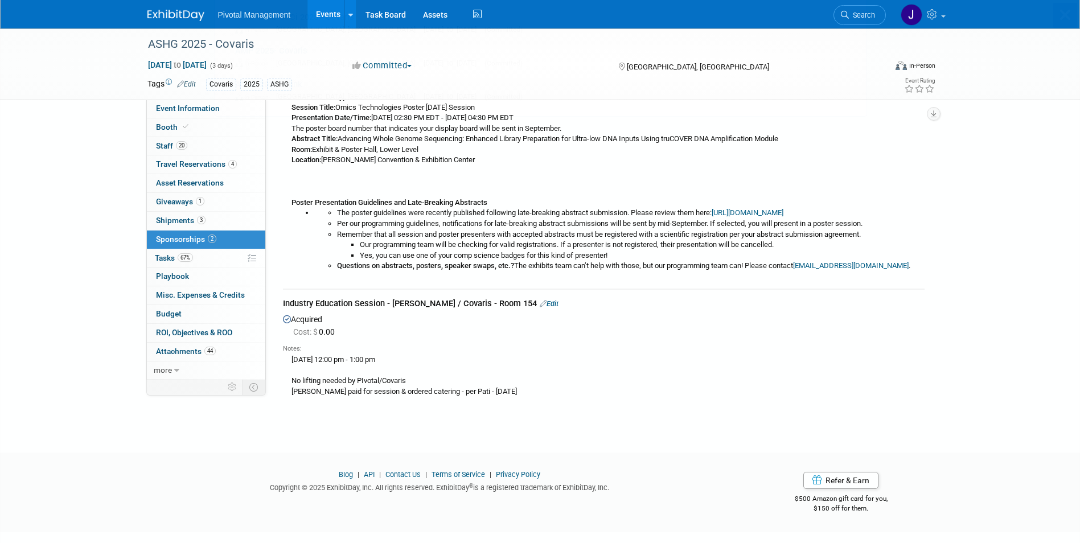
scroll to position [0, 0]
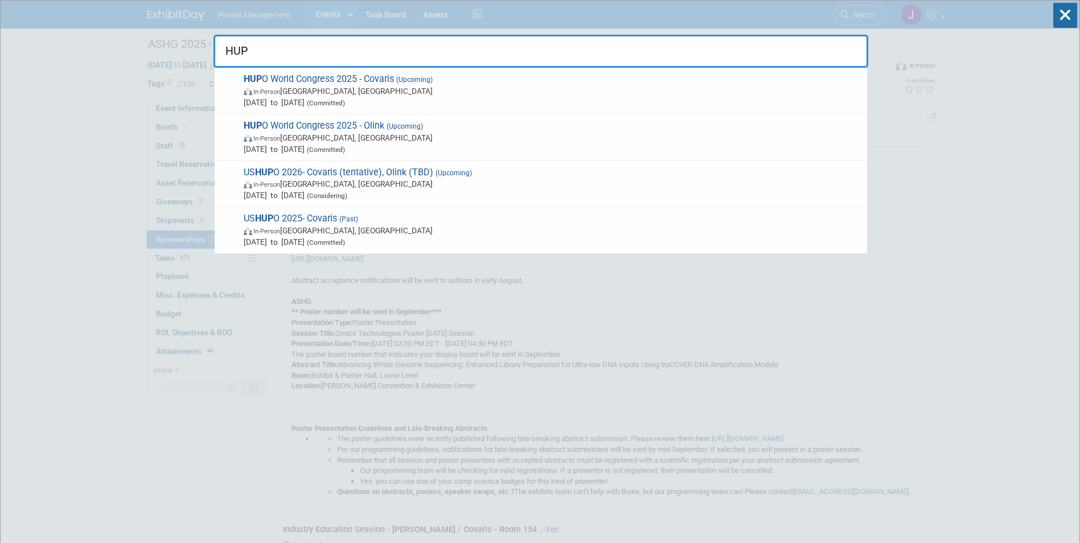
type input "HUPO"
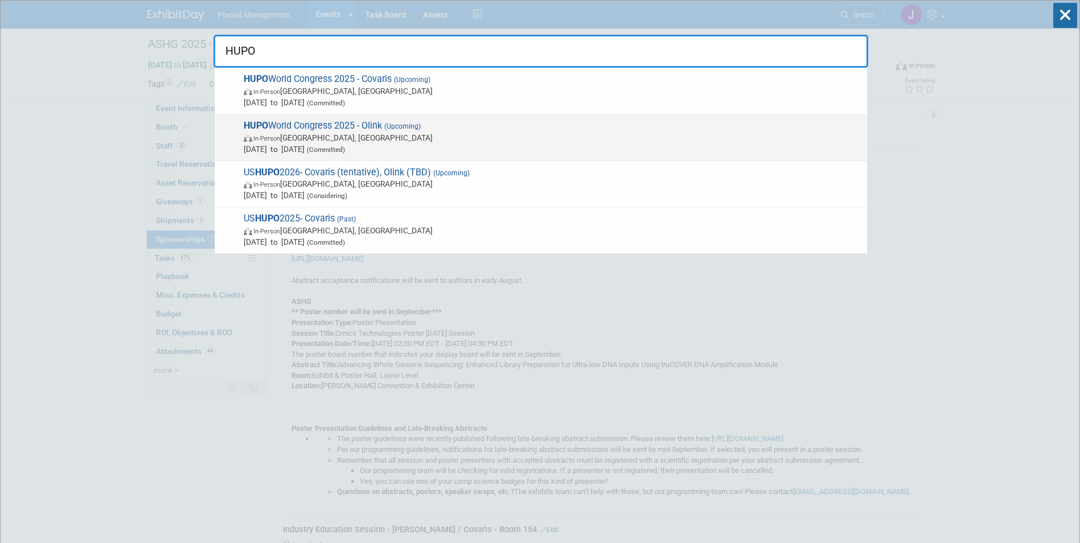
click at [383, 133] on span "In-Person Toronto, Canada" at bounding box center [553, 137] width 618 height 11
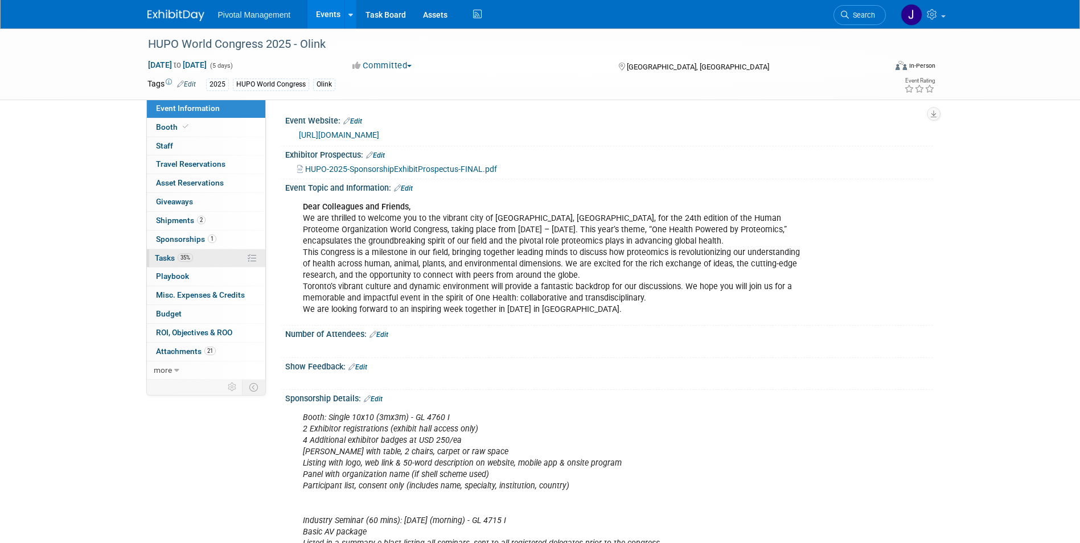
click at [194, 251] on link "35% Tasks 35%" at bounding box center [206, 258] width 118 height 18
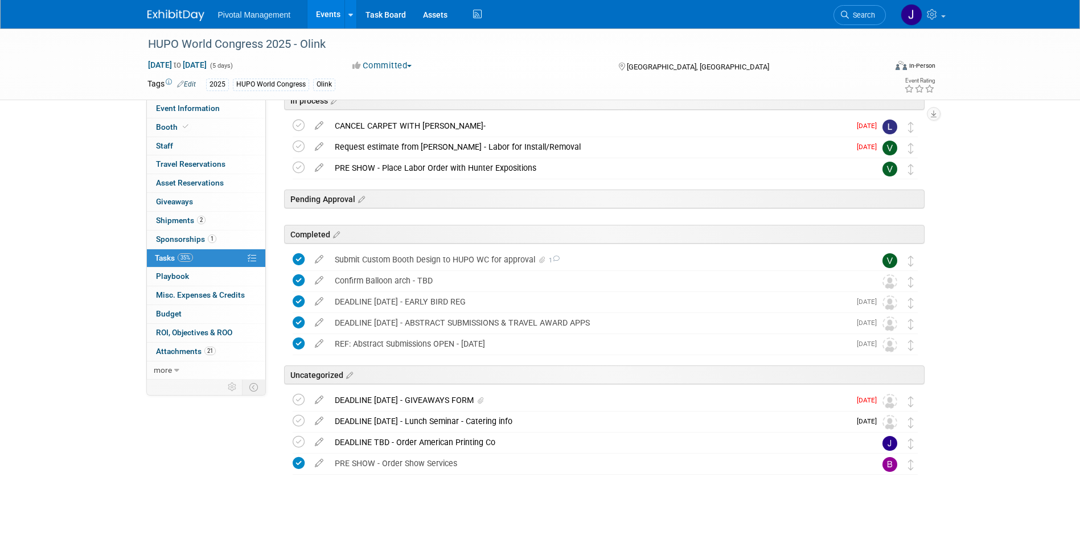
scroll to position [233, 0]
click at [470, 396] on div "DEADLINE SEPT 15 - GIVEAWAYS FORM" at bounding box center [589, 398] width 521 height 19
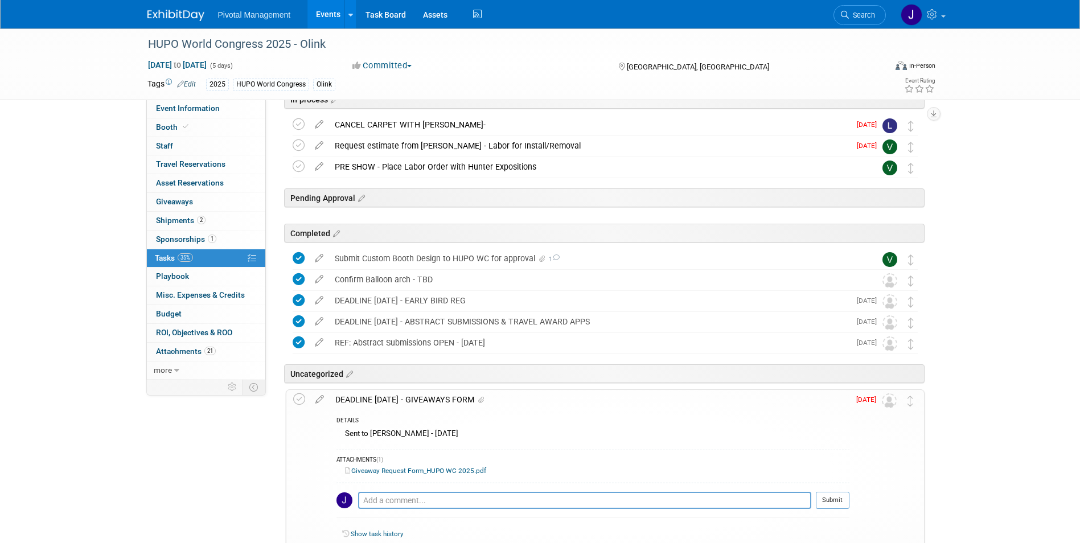
click at [457, 395] on div "DEADLINE SEPT 15 - GIVEAWAYS FORM" at bounding box center [590, 399] width 520 height 19
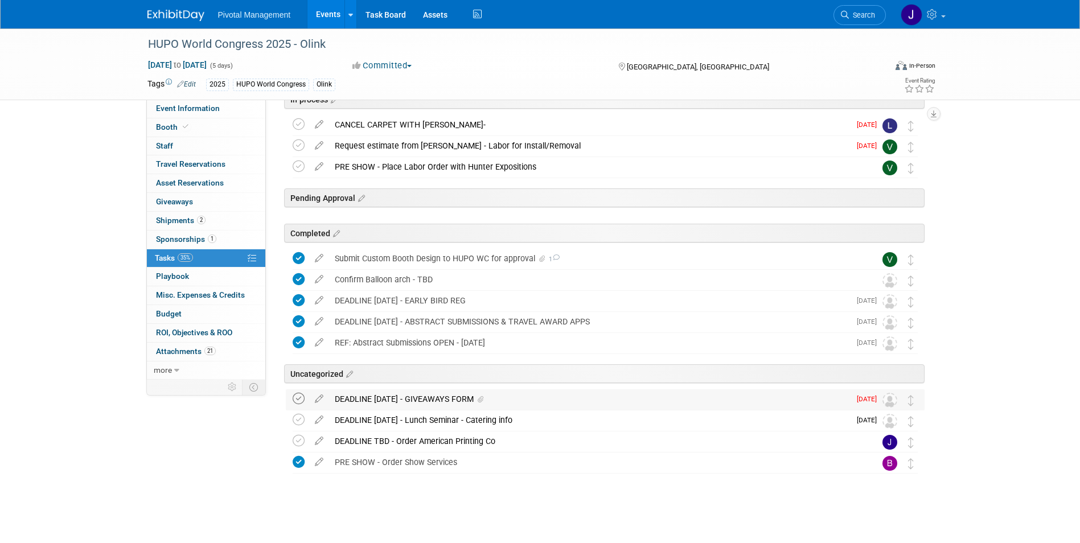
click at [300, 397] on icon at bounding box center [299, 399] width 12 height 12
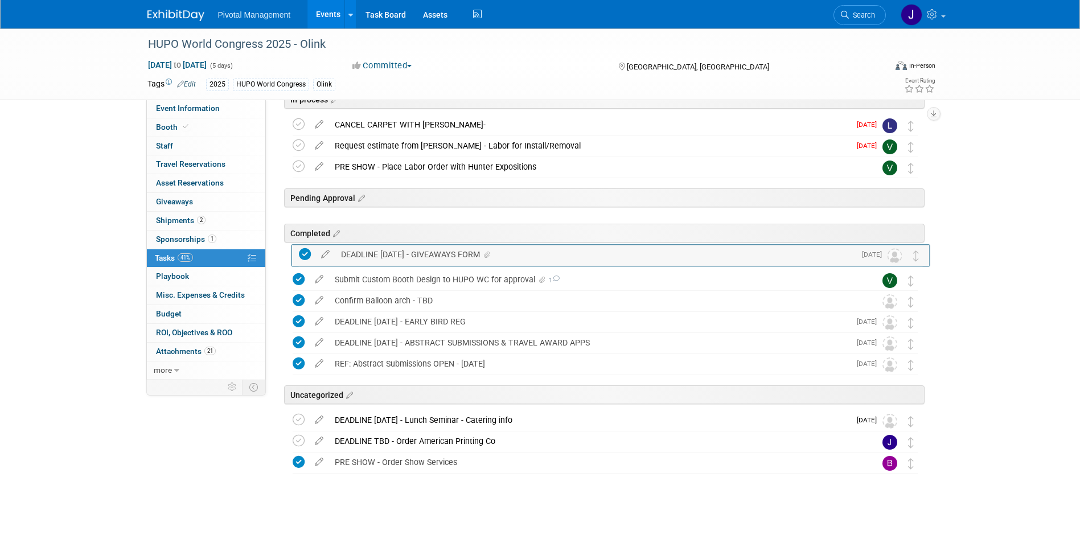
drag, startPoint x: 917, startPoint y: 397, endPoint x: 922, endPoint y: 252, distance: 145.3
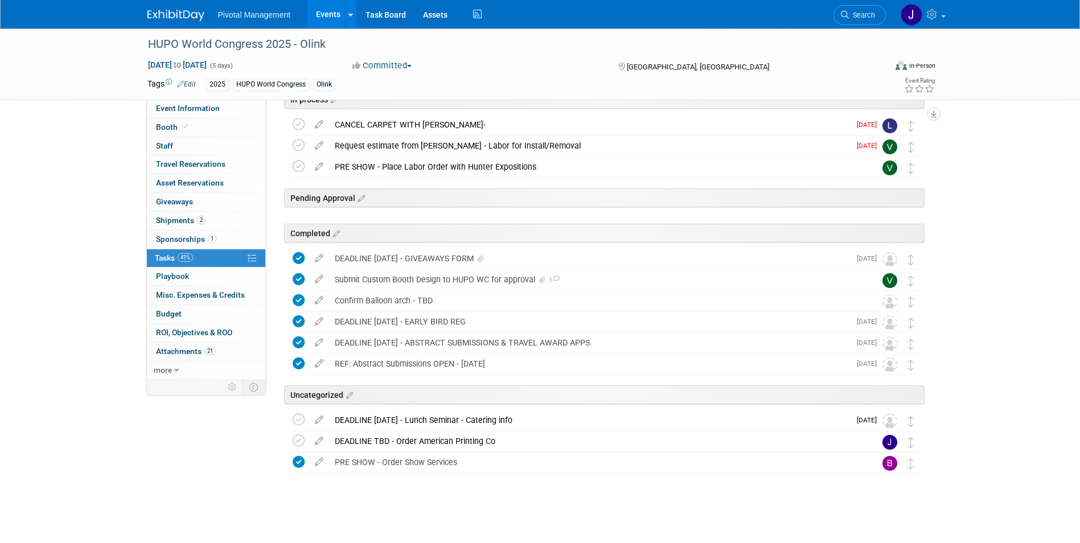
click at [430, 251] on div "DEADLINE SEPT 15 - GIVEAWAYS FORM" at bounding box center [589, 258] width 521 height 19
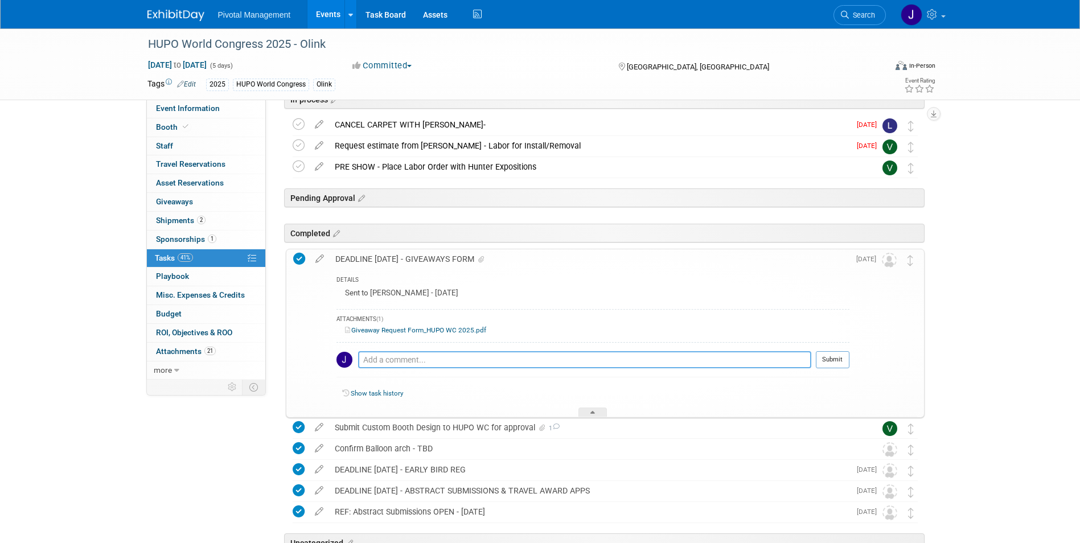
click at [396, 355] on textarea at bounding box center [584, 359] width 453 height 17
type textarea "Approved! Per call with Natalia - 09.16.25"
click at [834, 362] on button "Submit" at bounding box center [833, 359] width 34 height 17
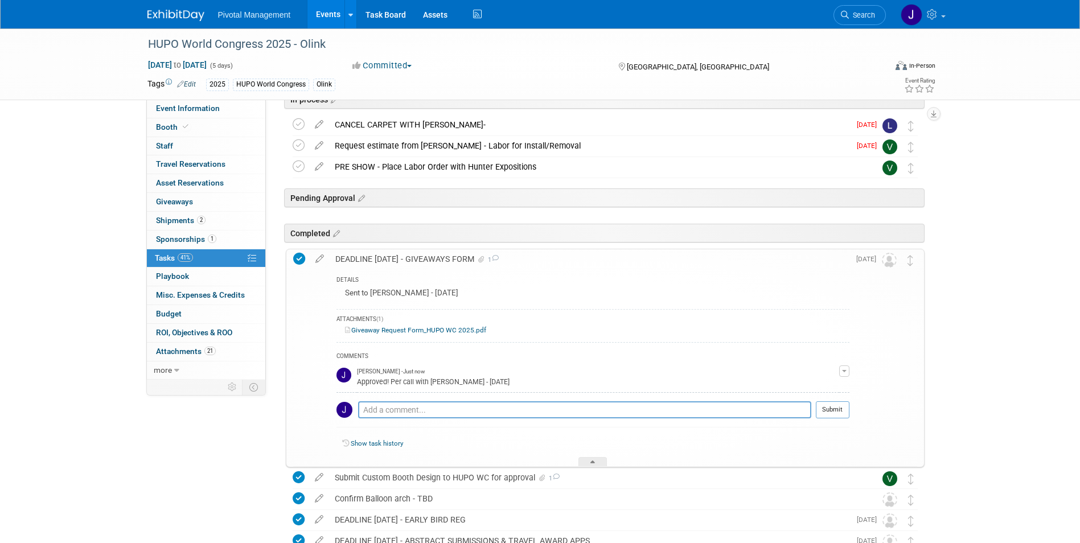
click at [438, 261] on div "DEADLINE SEPT 15 - GIVEAWAYS FORM 1" at bounding box center [590, 258] width 520 height 19
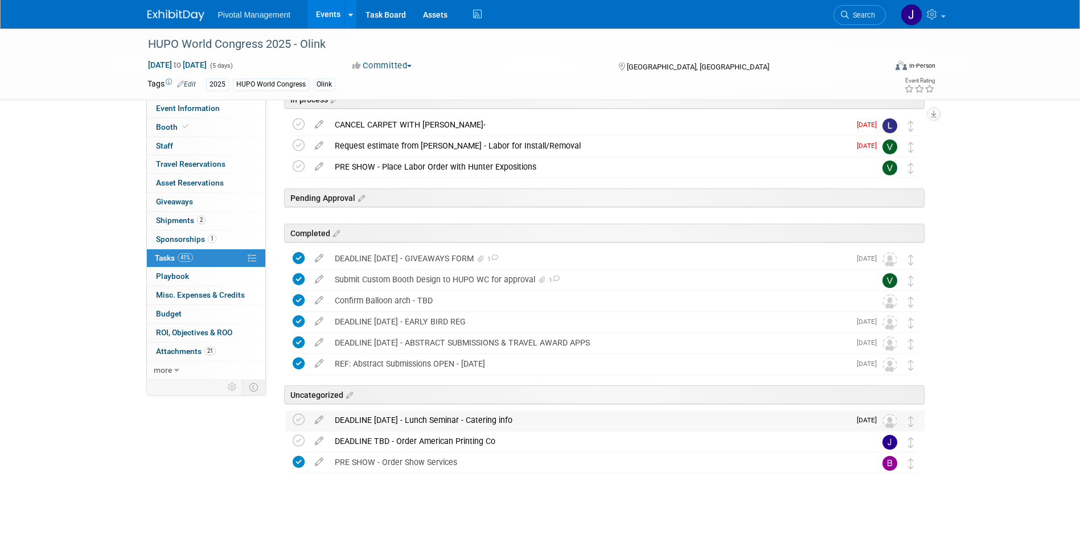
click at [559, 417] on div "DEADLINE OCT 28 - Lunch Seminar - Catering info" at bounding box center [589, 420] width 521 height 19
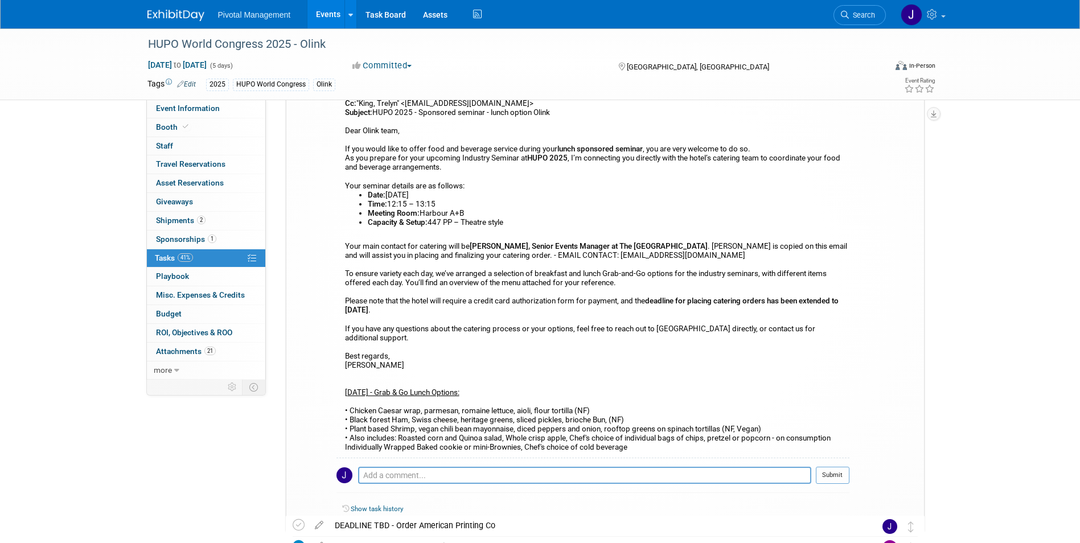
scroll to position [661, 0]
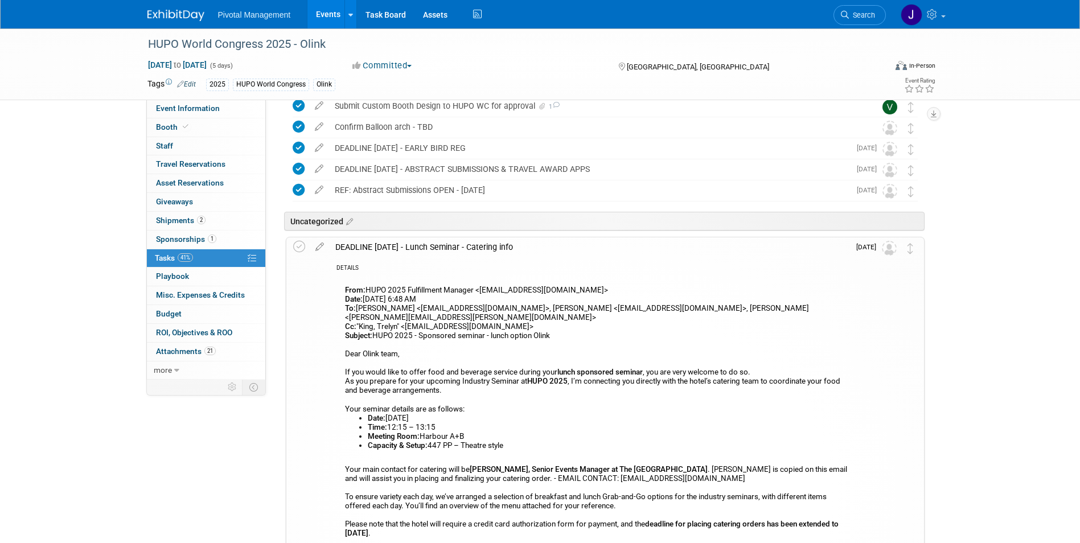
click at [455, 251] on div "DEADLINE OCT 28 - Lunch Seminar - Catering info" at bounding box center [590, 246] width 520 height 19
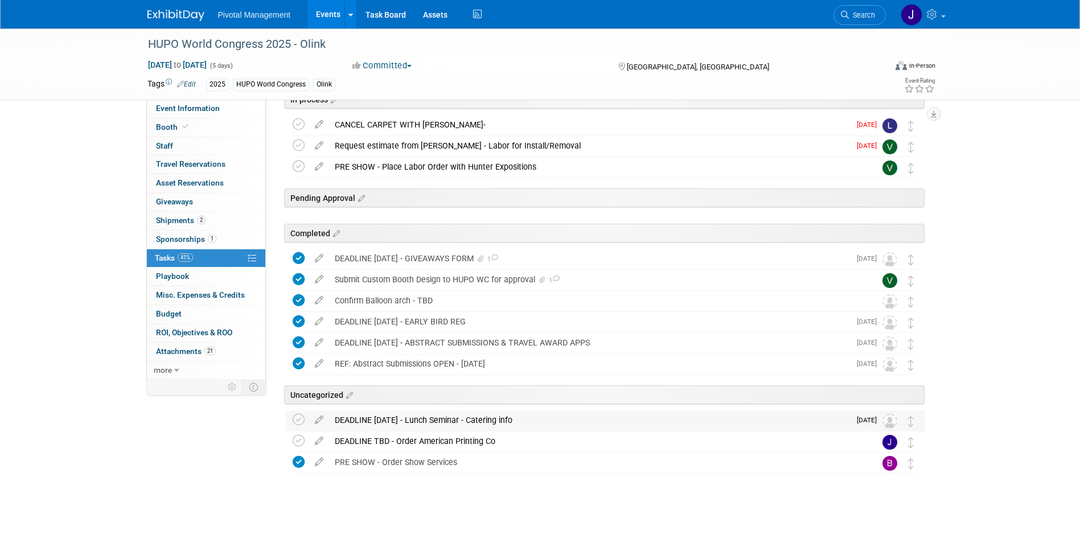
scroll to position [233, 0]
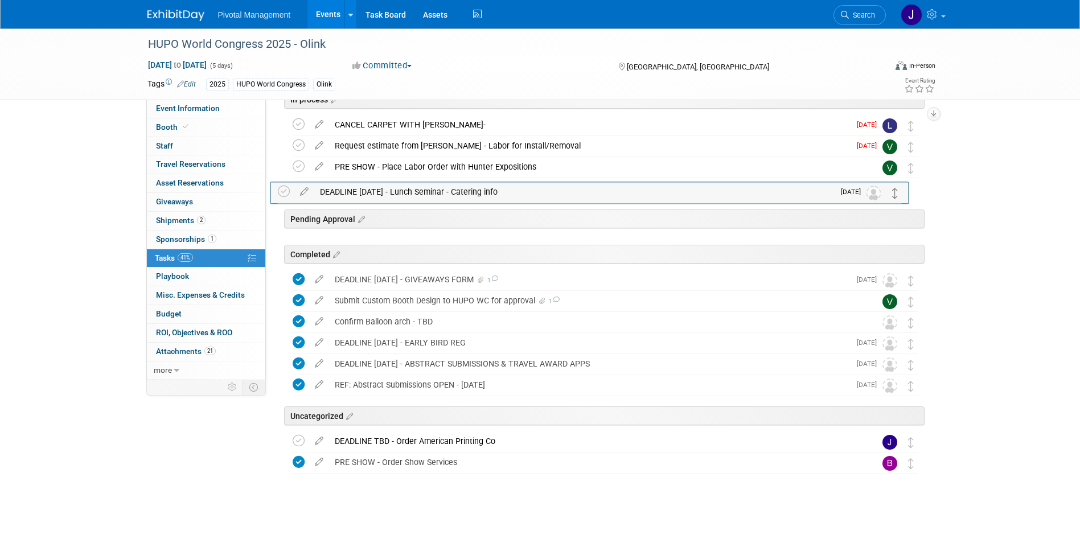
drag, startPoint x: 909, startPoint y: 420, endPoint x: 893, endPoint y: 191, distance: 229.4
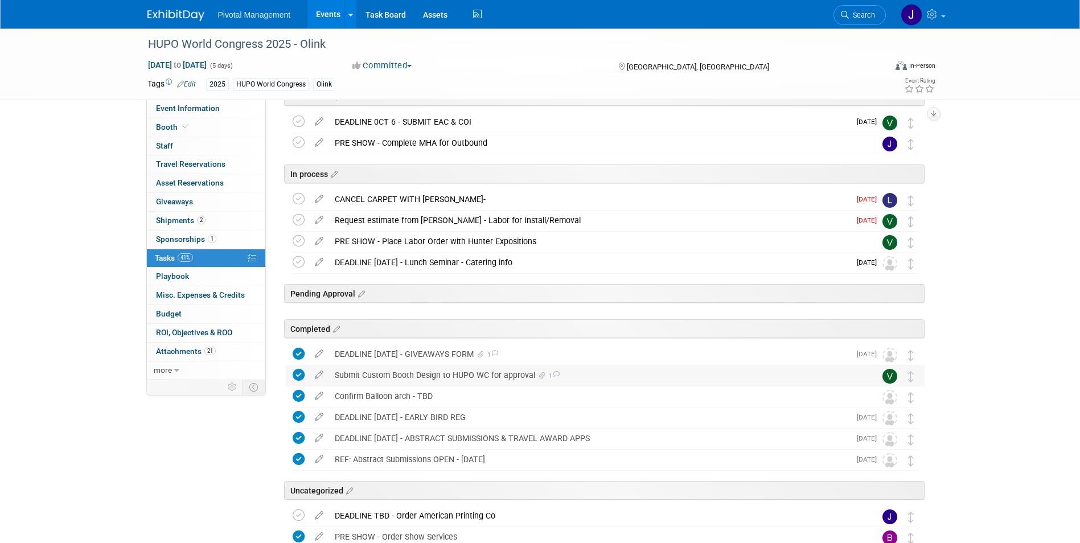
scroll to position [151, 0]
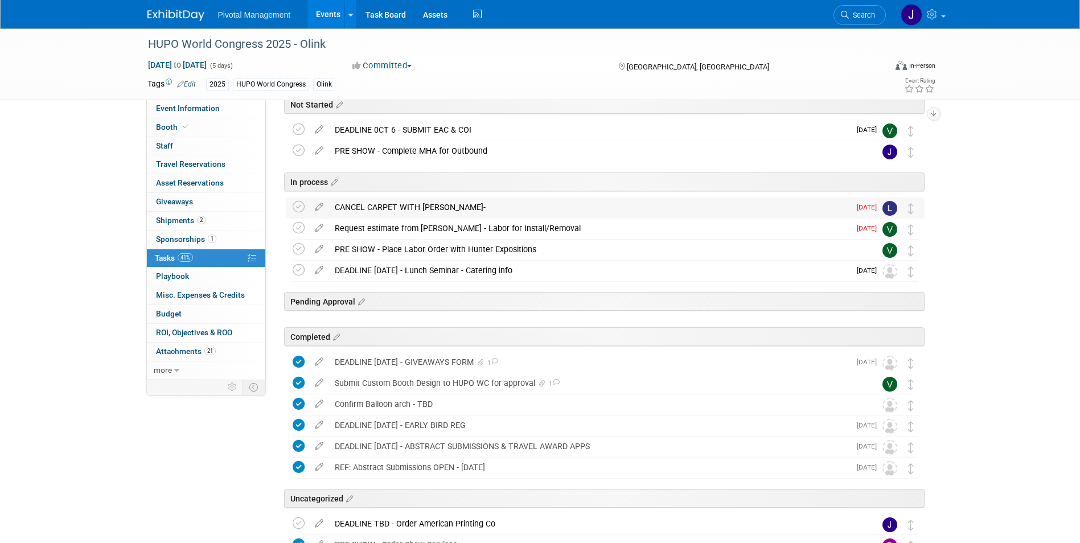
click at [489, 214] on div "CANCEL CARPET WITH ROBINSON-" at bounding box center [589, 207] width 521 height 19
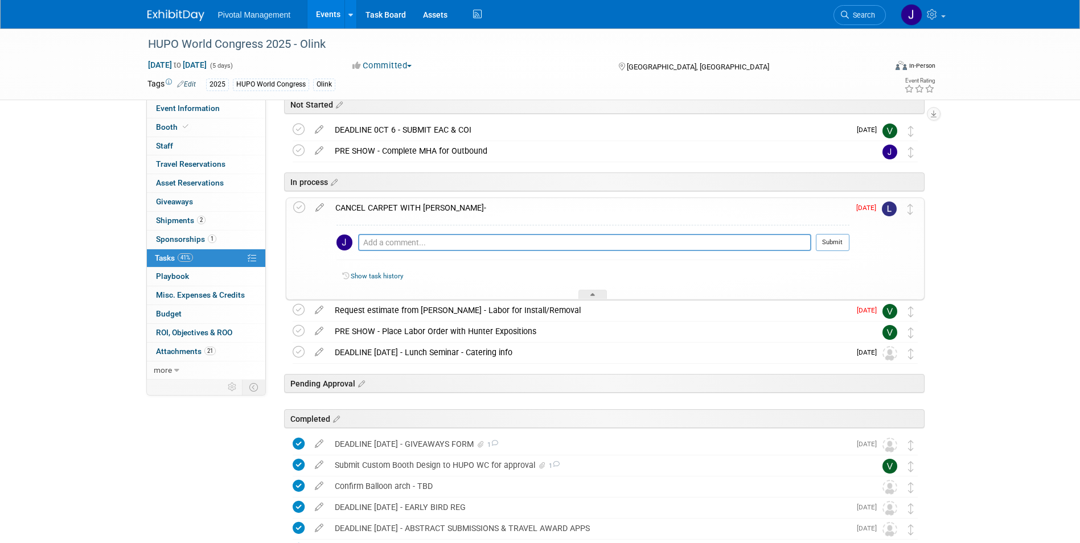
click at [489, 214] on div "CANCEL CARPET WITH ROBINSON-" at bounding box center [590, 207] width 520 height 19
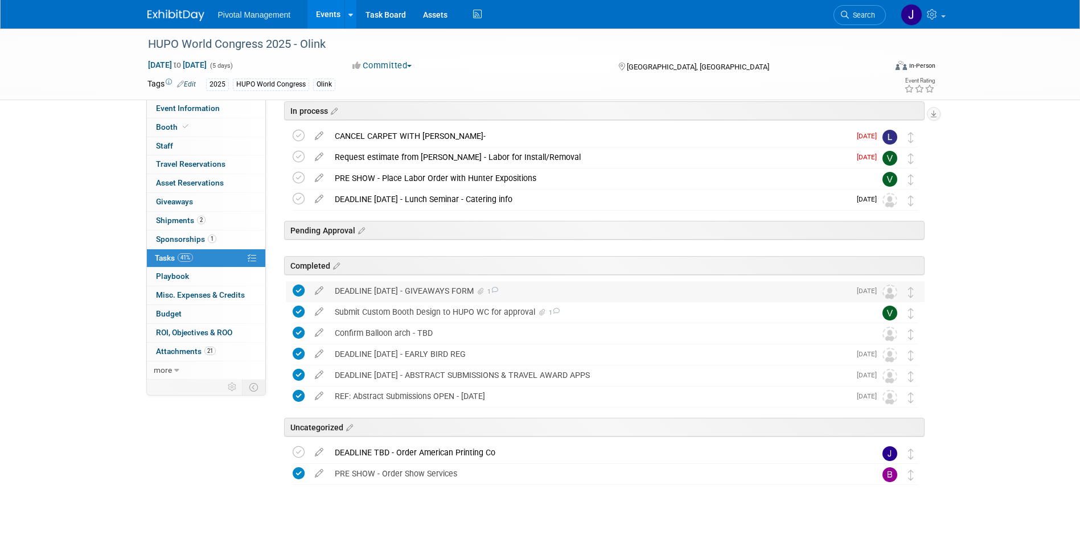
scroll to position [233, 0]
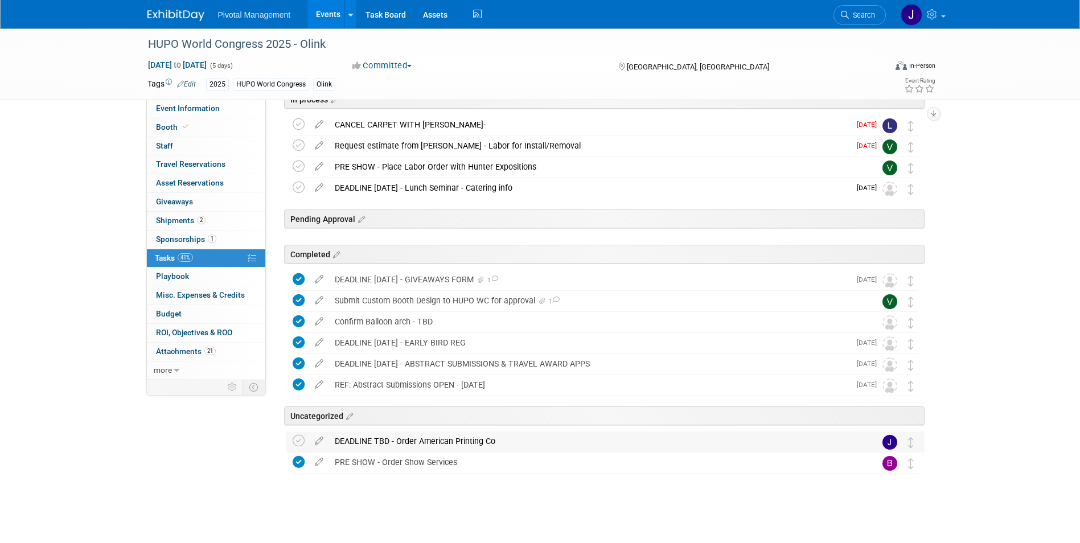
click at [404, 446] on div "DEADLINE TBD - Order American Printing Co" at bounding box center [594, 441] width 531 height 19
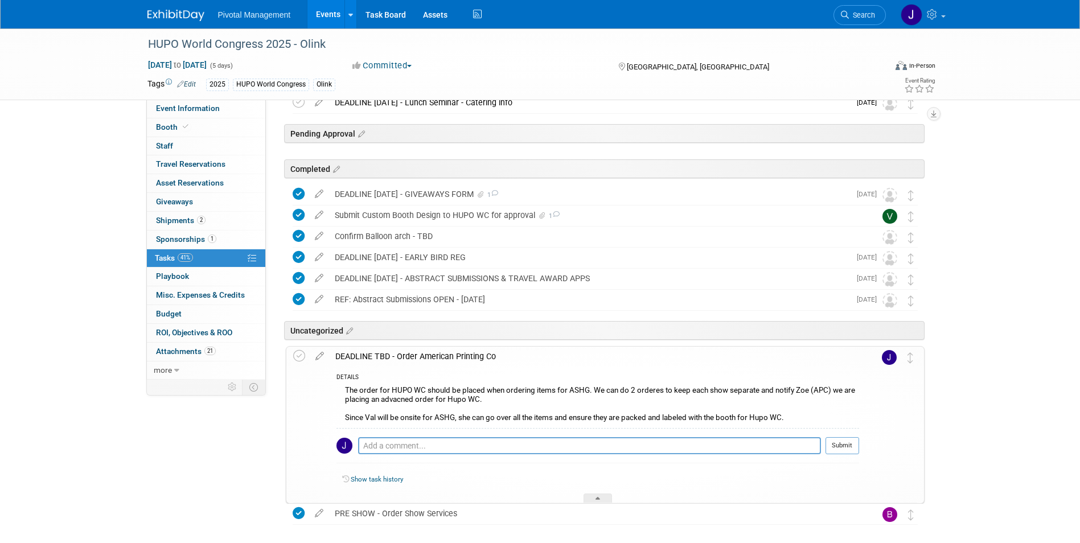
scroll to position [331, 0]
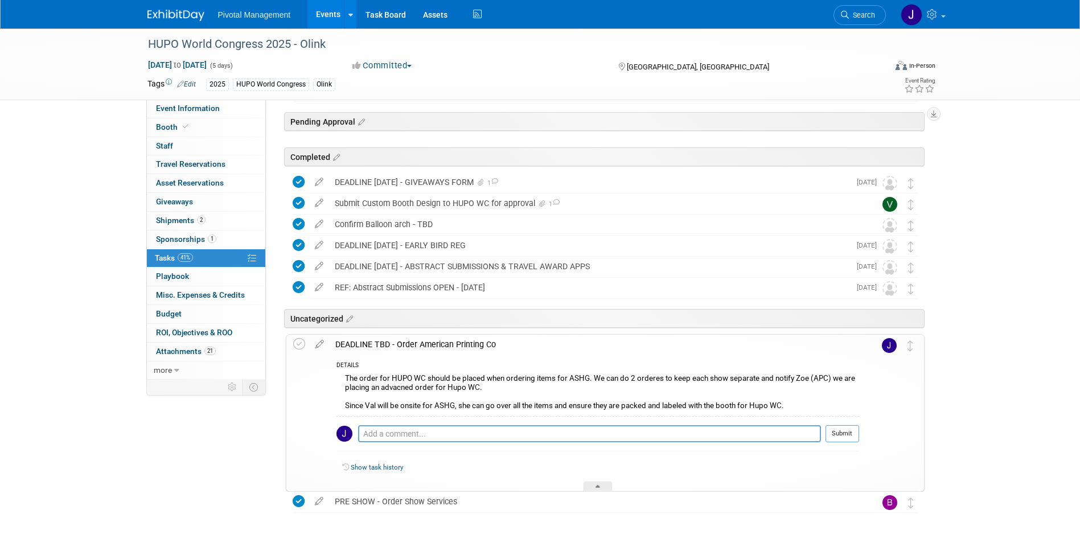
click at [433, 343] on div "DEADLINE TBD - Order American Printing Co" at bounding box center [595, 344] width 530 height 19
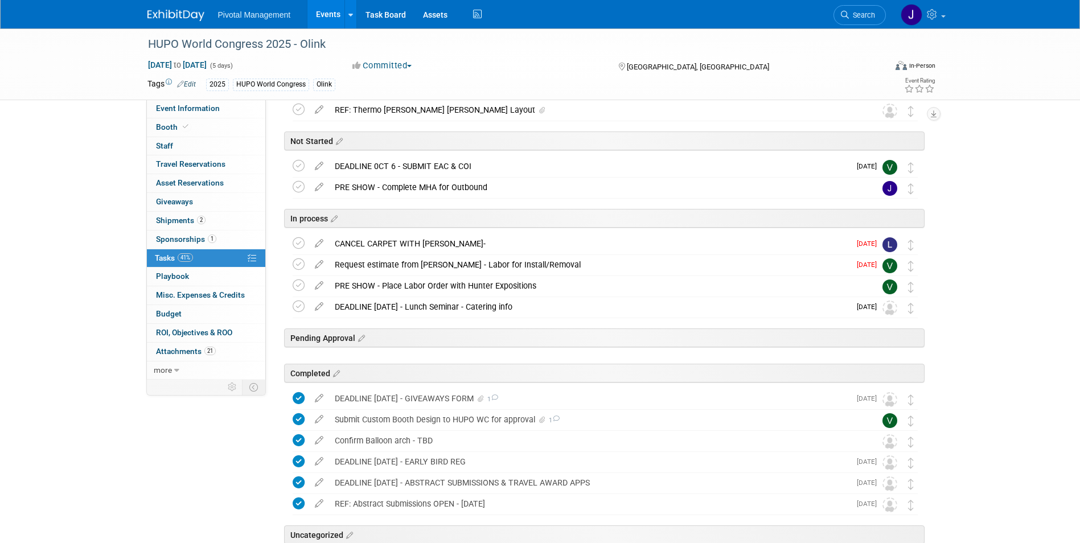
scroll to position [108, 0]
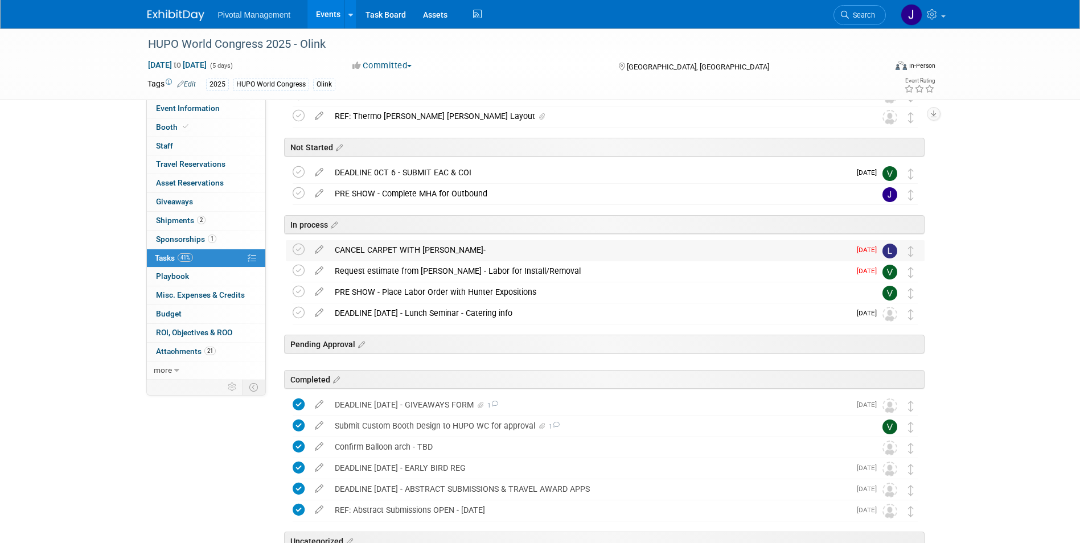
click at [396, 248] on div "CANCEL CARPET WITH ROBINSON-" at bounding box center [589, 249] width 521 height 19
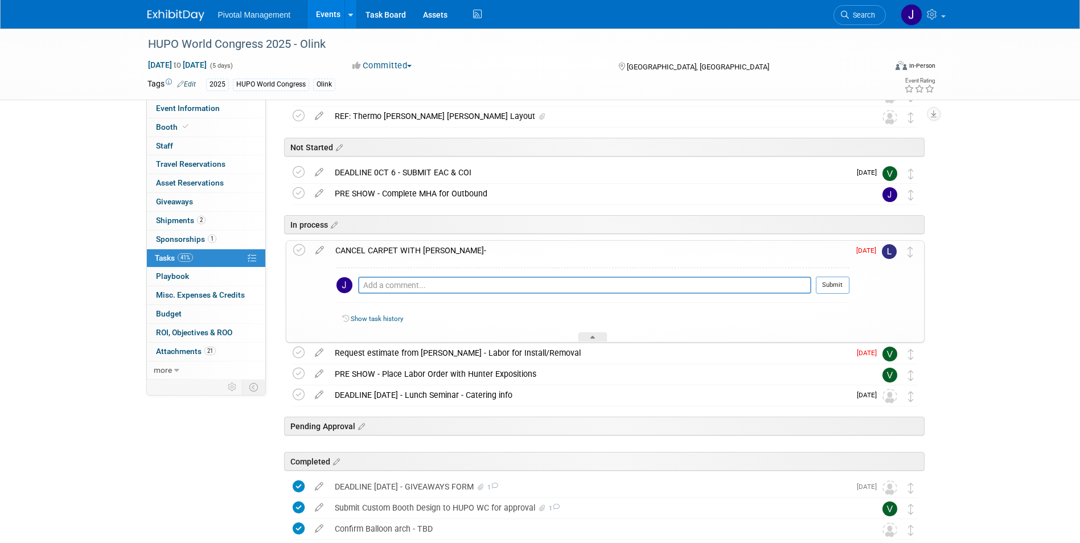
click at [397, 248] on div "CANCEL CARPET WITH ROBINSON-" at bounding box center [590, 250] width 520 height 19
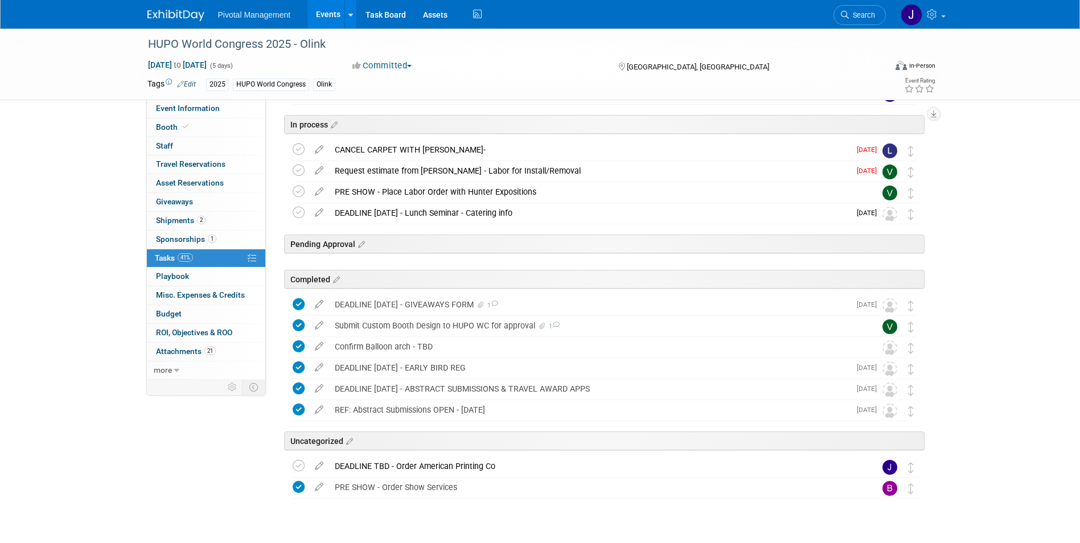
scroll to position [233, 0]
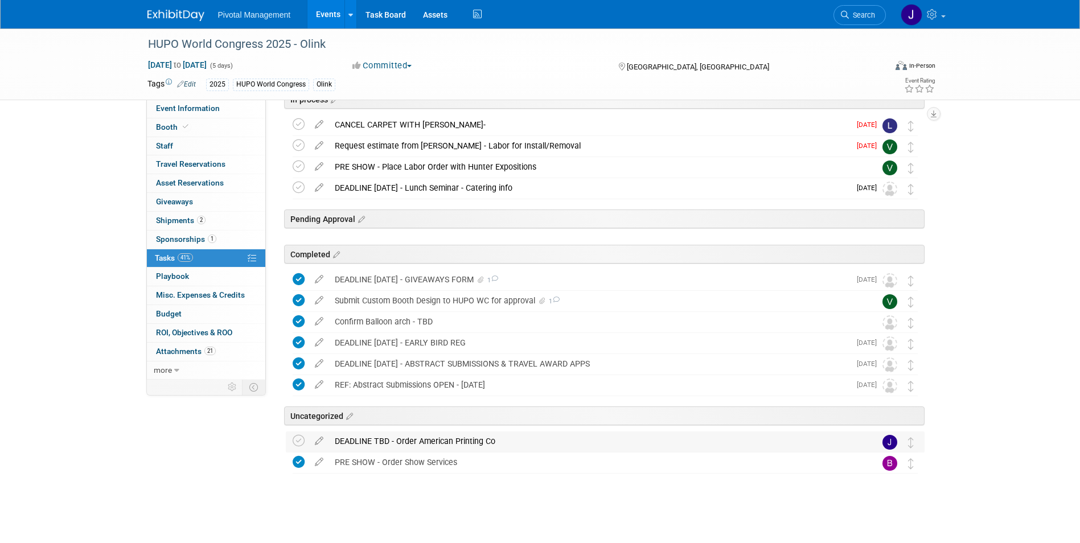
click at [887, 443] on img at bounding box center [890, 442] width 15 height 15
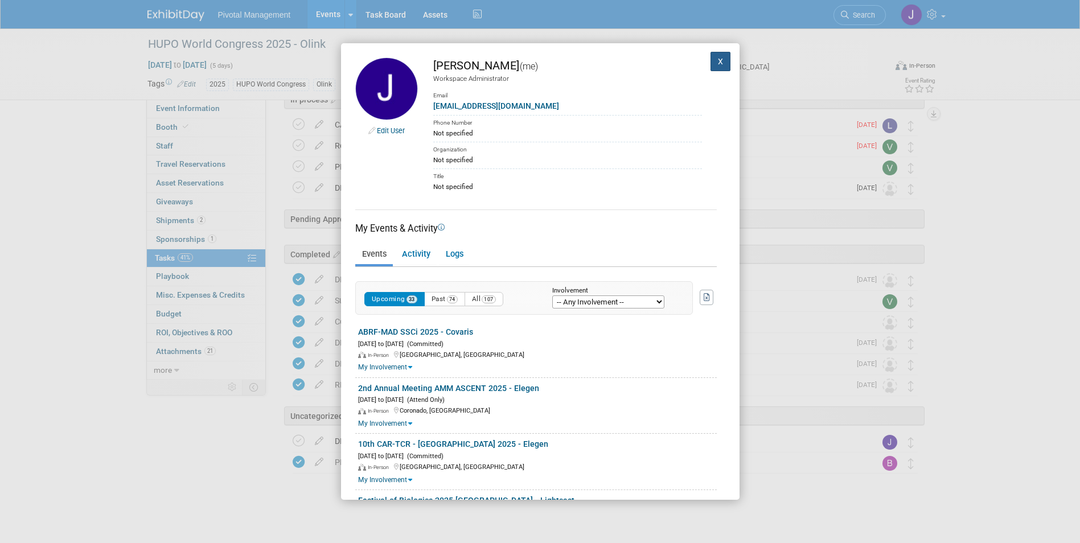
click at [713, 67] on button "X" at bounding box center [721, 61] width 20 height 19
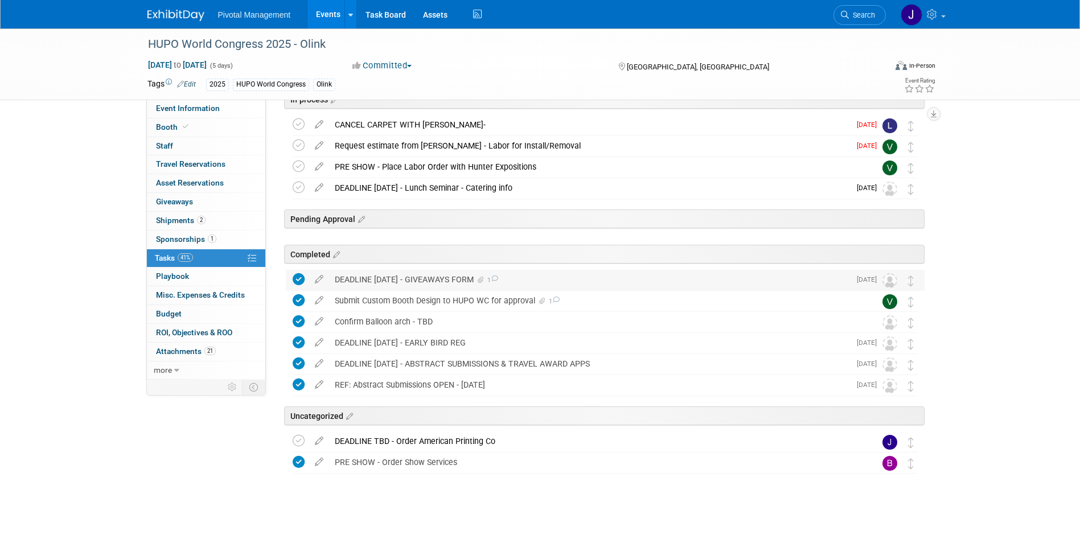
click at [391, 281] on div "DEADLINE SEPT 15 - GIVEAWAYS FORM 1" at bounding box center [589, 279] width 521 height 19
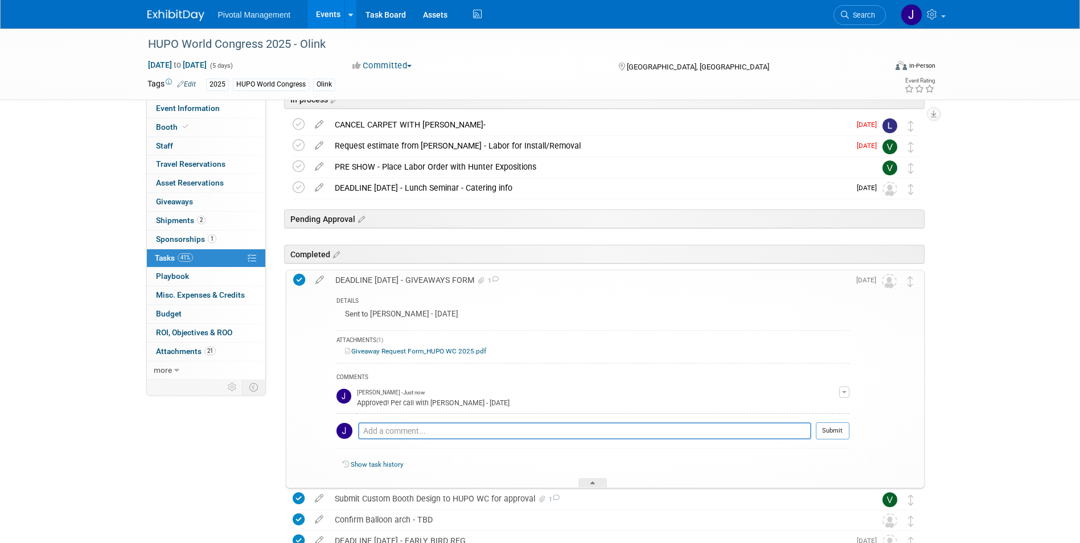
click at [393, 282] on div "DEADLINE SEPT 15 - GIVEAWAYS FORM 1" at bounding box center [590, 279] width 520 height 19
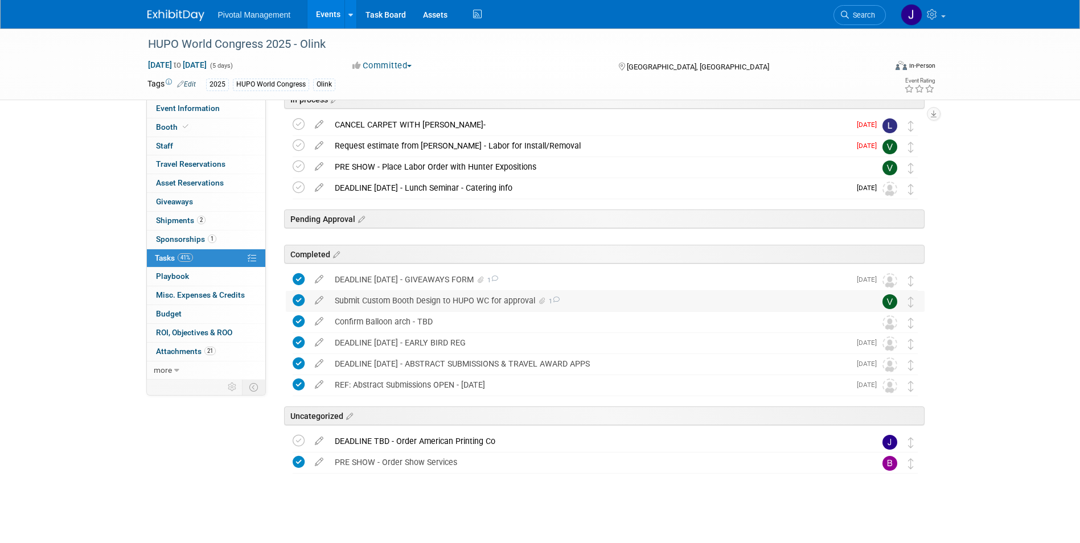
click at [401, 302] on div "Submit Custom Booth Design to HUPO WC for approval 1" at bounding box center [594, 300] width 531 height 19
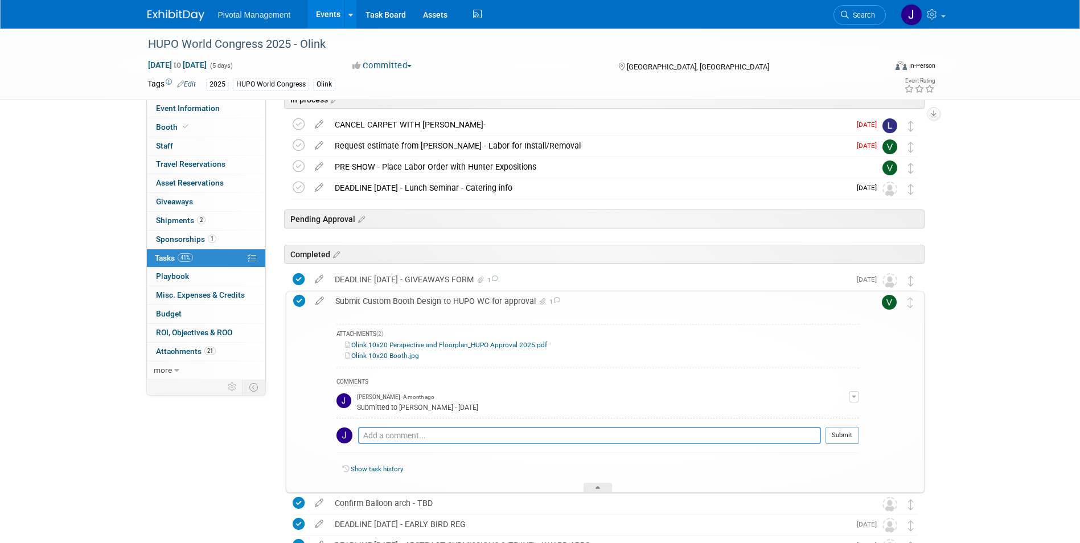
click at [401, 302] on div "Submit Custom Booth Design to HUPO WC for approval 1" at bounding box center [595, 301] width 530 height 19
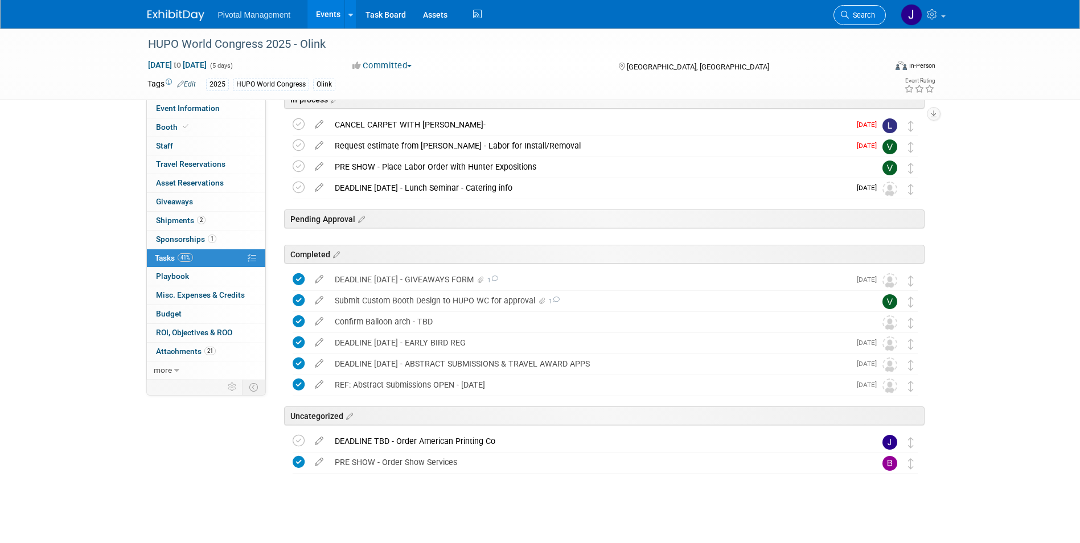
click at [873, 12] on span "Search" at bounding box center [862, 15] width 26 height 9
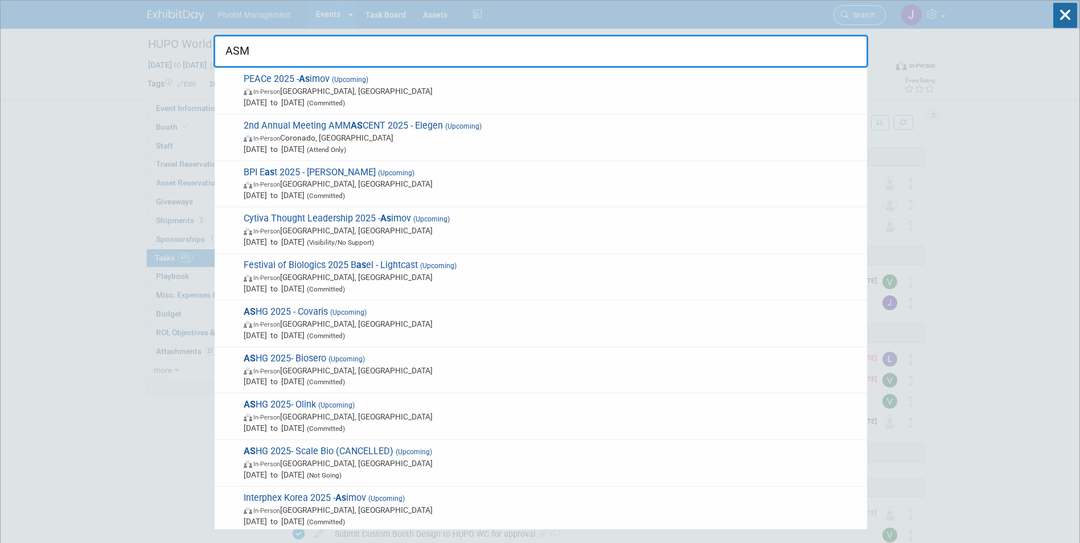
type input "ASMS"
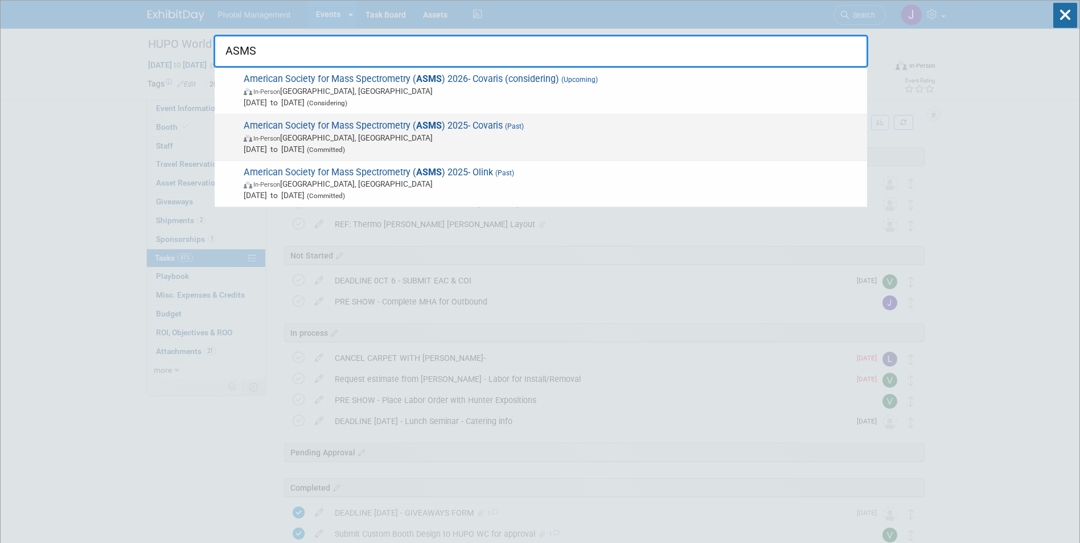
click at [433, 131] on span "American Society for Mass Spectrometry ( ASMS ) 2025- Covaris (Past) In-Person …" at bounding box center [550, 137] width 621 height 35
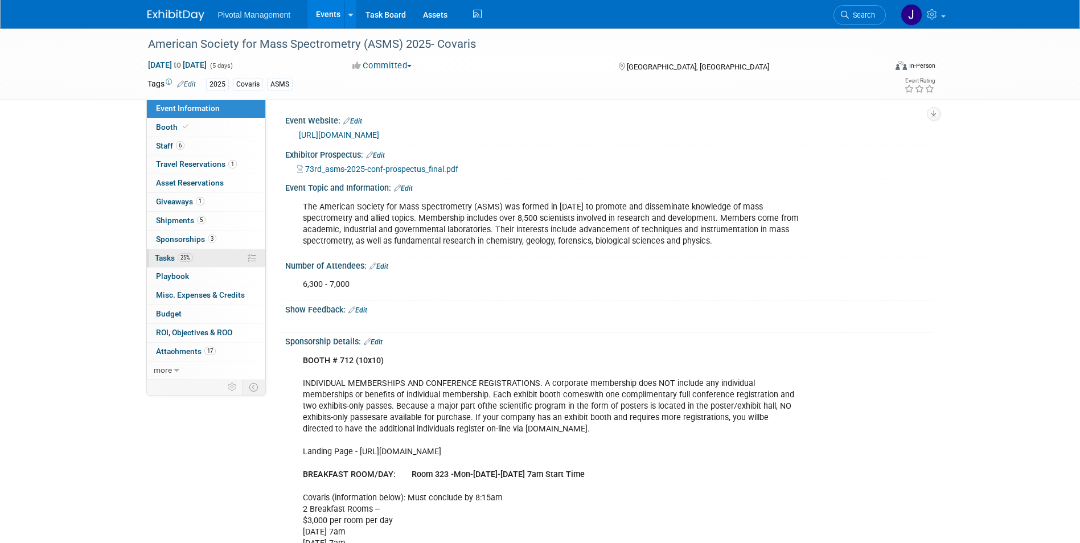
click at [163, 255] on span "Tasks 25%" at bounding box center [174, 257] width 38 height 9
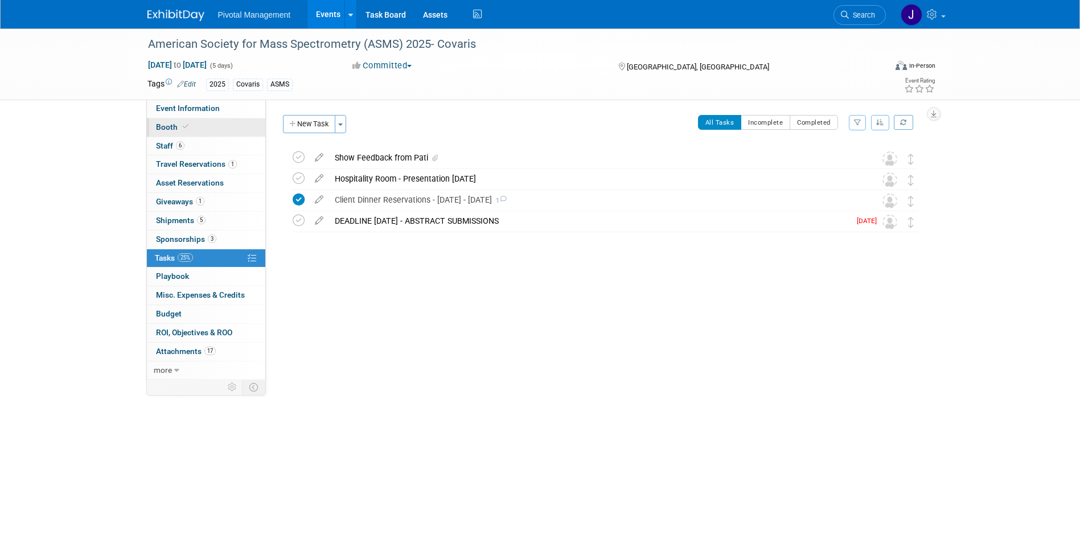
click at [175, 127] on span "Booth" at bounding box center [173, 126] width 35 height 9
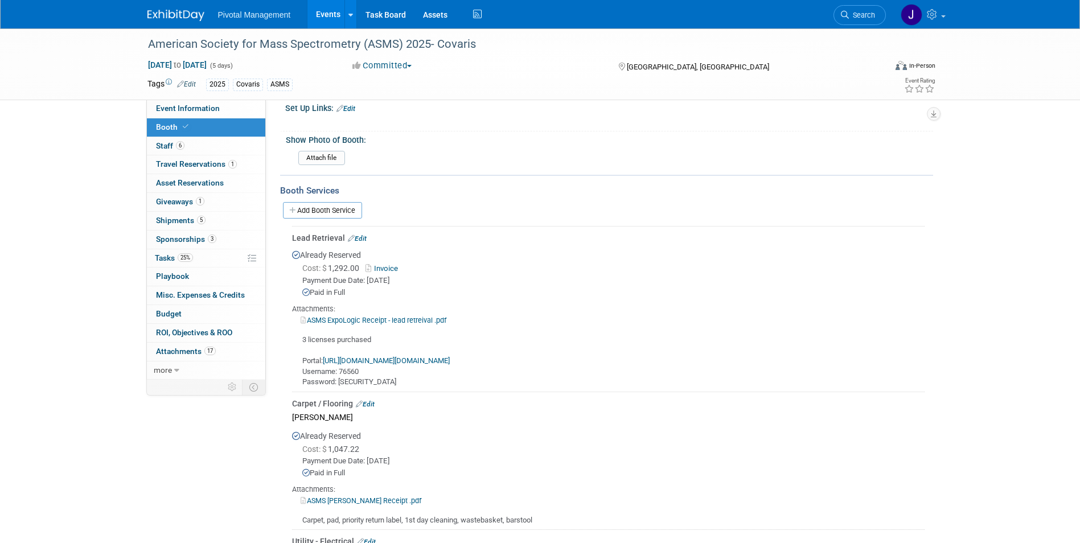
scroll to position [718, 0]
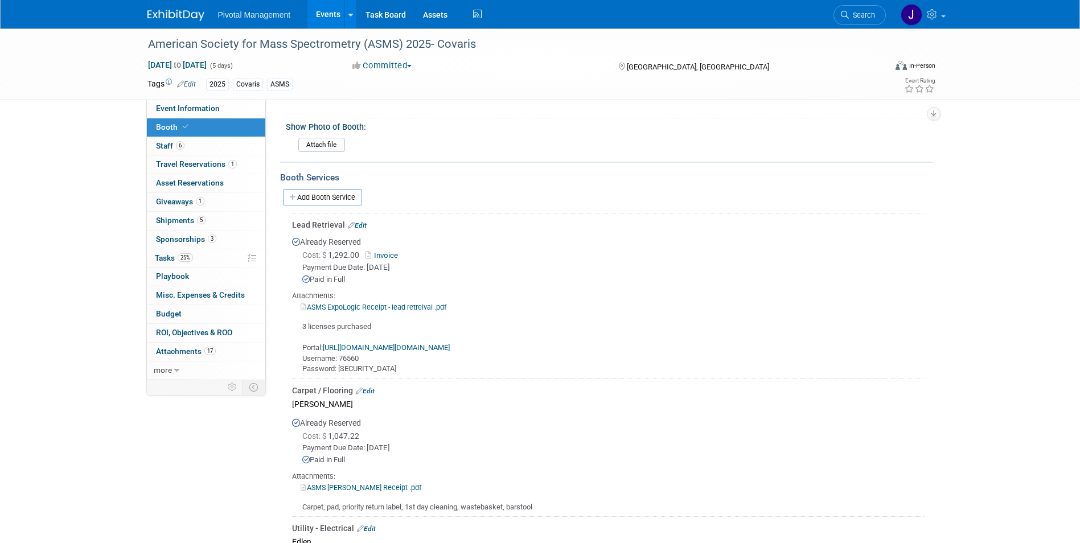
click at [383, 255] on link "Invoice" at bounding box center [384, 255] width 37 height 9
click at [856, 18] on span "Search" at bounding box center [862, 15] width 26 height 9
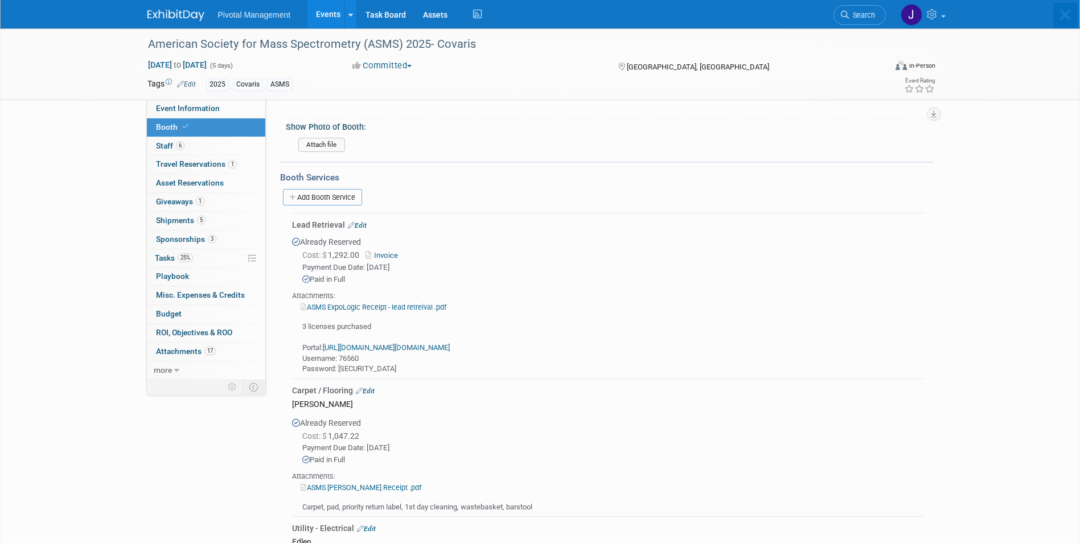
scroll to position [0, 0]
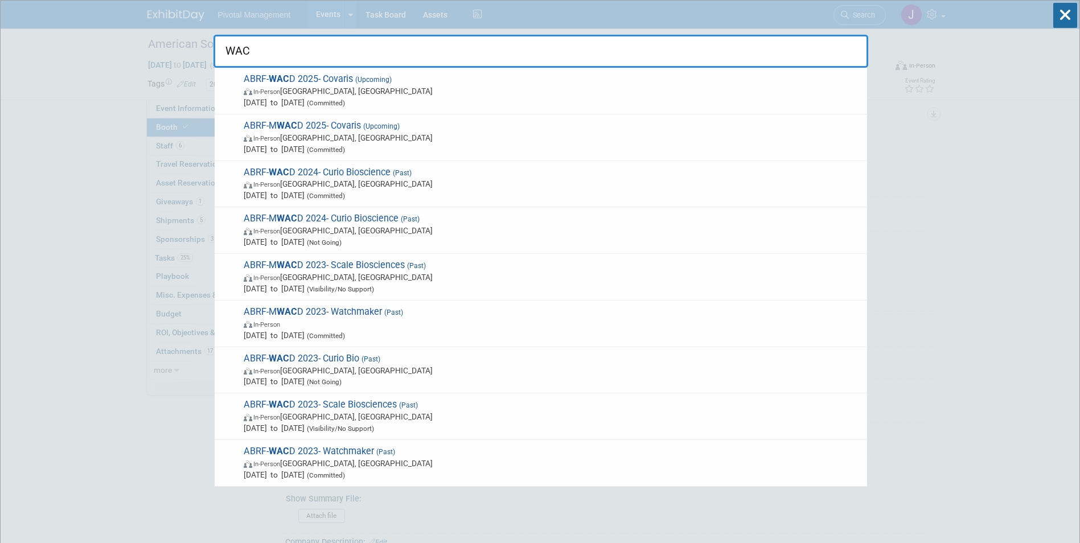
type input "WACD"
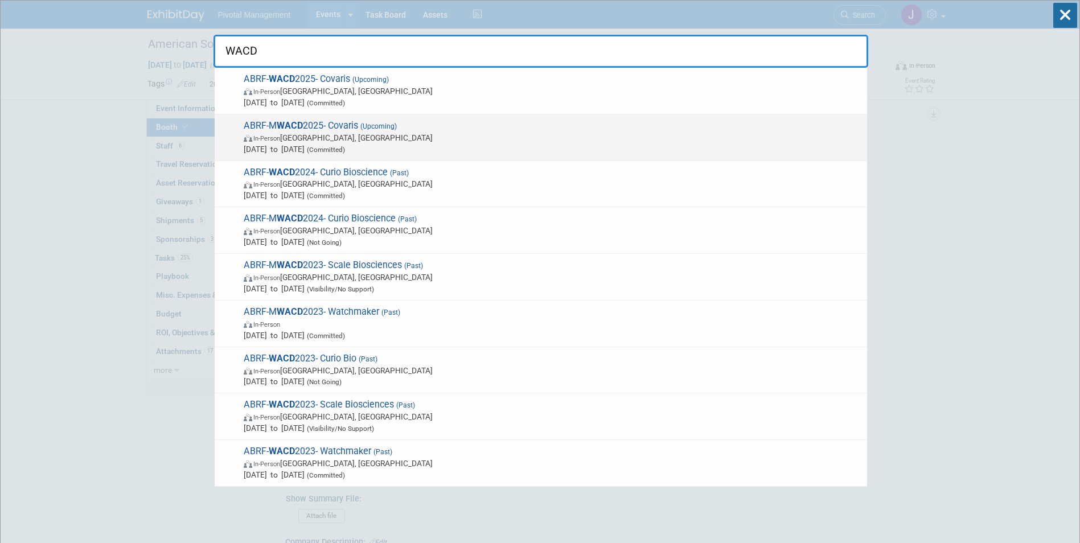
click at [355, 118] on div "ABRF-M WACD 2025- Covaris (Upcoming) In-Person Madison, WI Oct 22, 2025 to Oct …" at bounding box center [541, 137] width 653 height 47
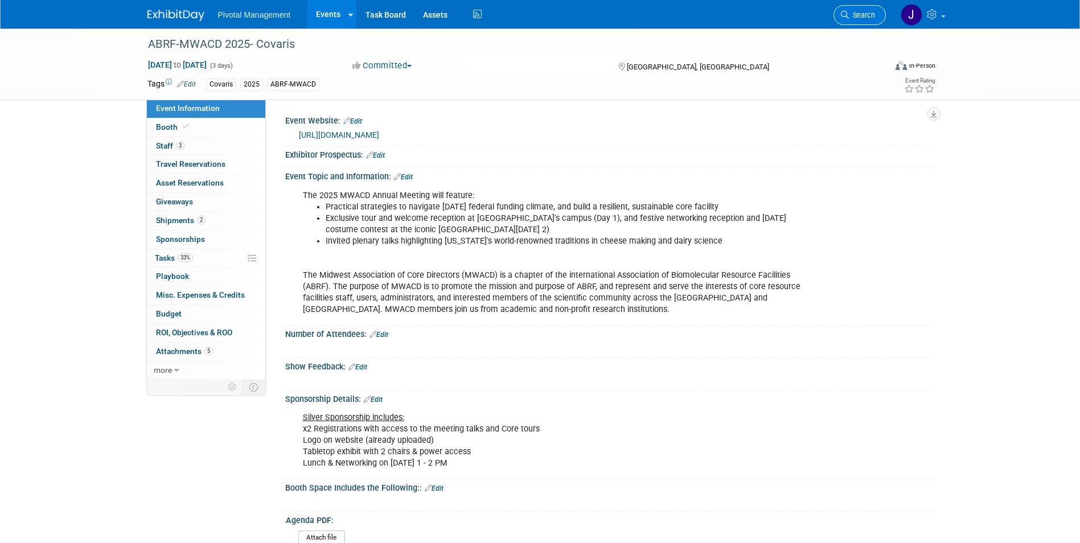
click at [854, 14] on span "Search" at bounding box center [862, 15] width 26 height 9
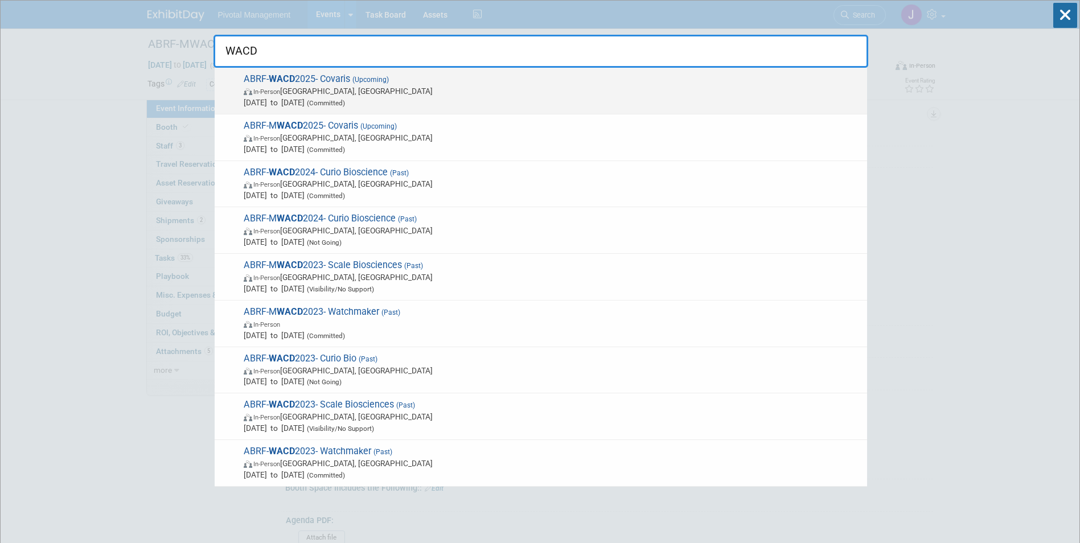
type input "WACD"
click at [436, 85] on span "In-Person [GEOGRAPHIC_DATA], [GEOGRAPHIC_DATA]" at bounding box center [553, 90] width 618 height 11
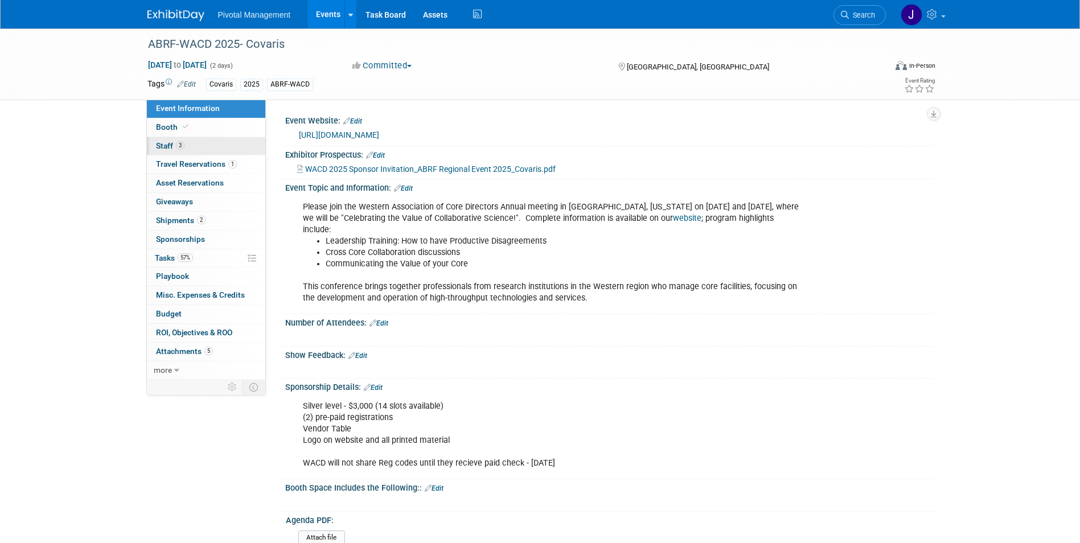
click at [187, 141] on link "3 Staff 3" at bounding box center [206, 146] width 118 height 18
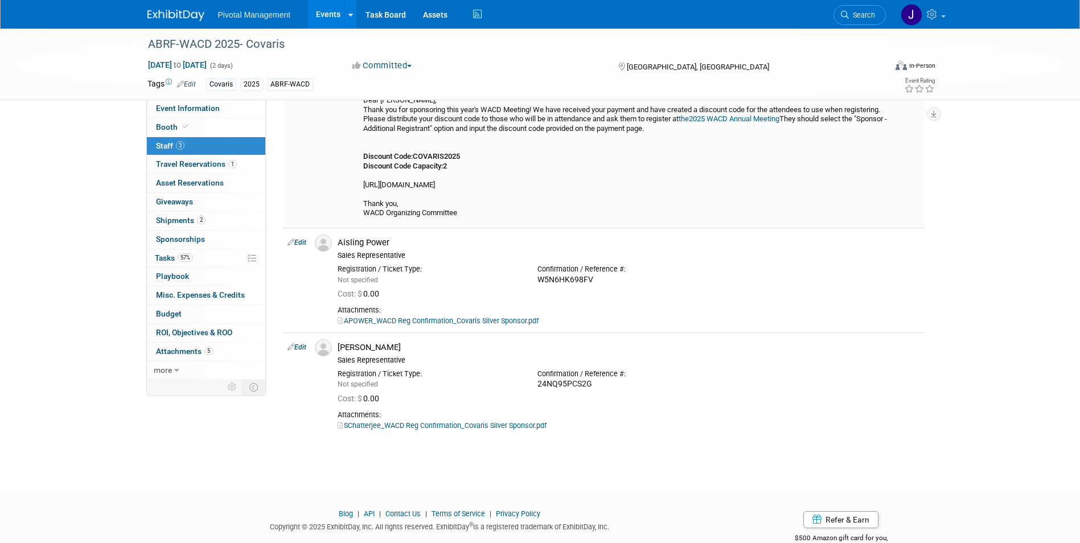
scroll to position [216, 0]
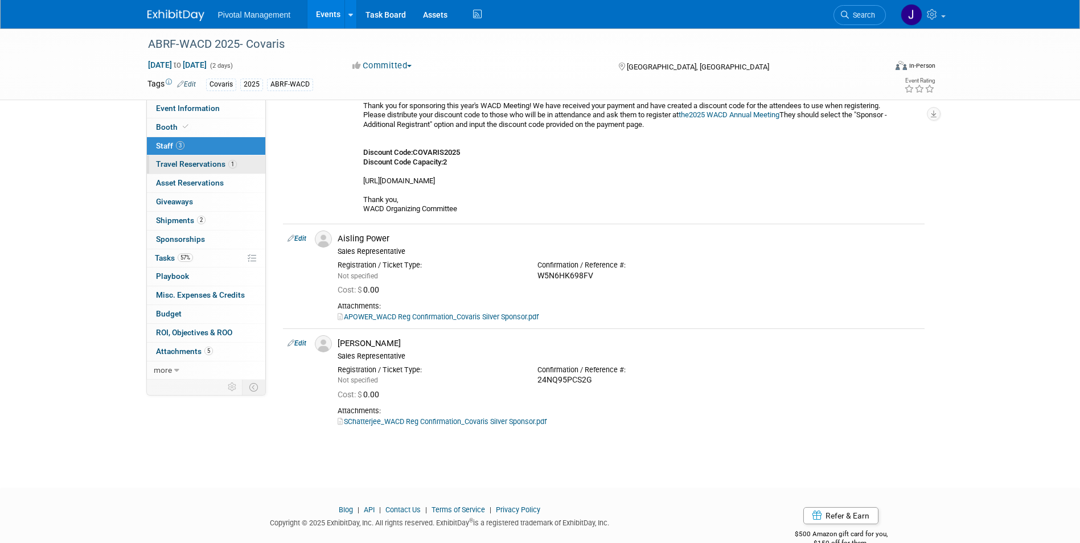
click at [186, 165] on span "Travel Reservations 1" at bounding box center [196, 163] width 81 height 9
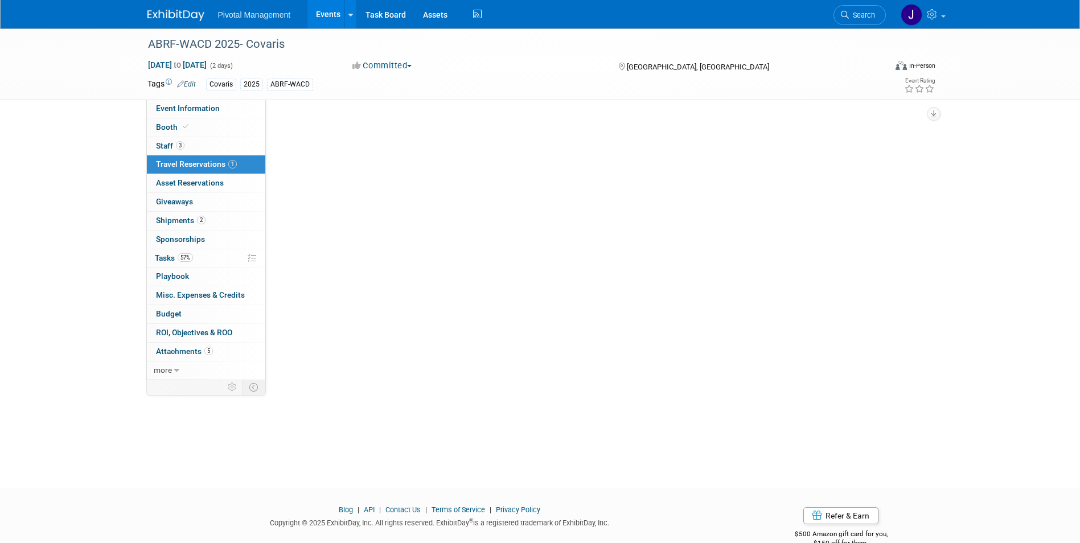
scroll to position [0, 0]
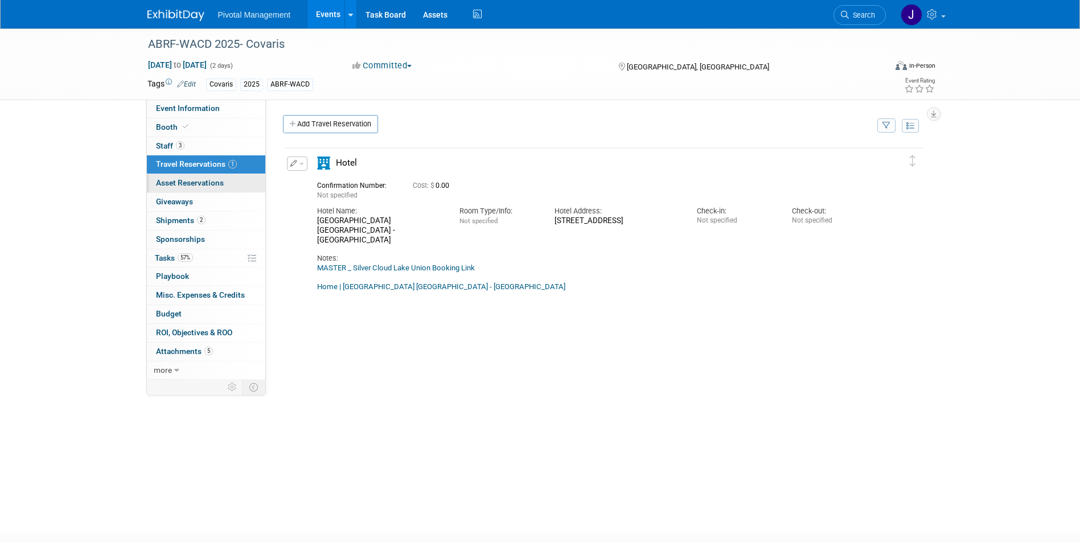
click at [190, 180] on span "Asset Reservations 0" at bounding box center [190, 182] width 68 height 9
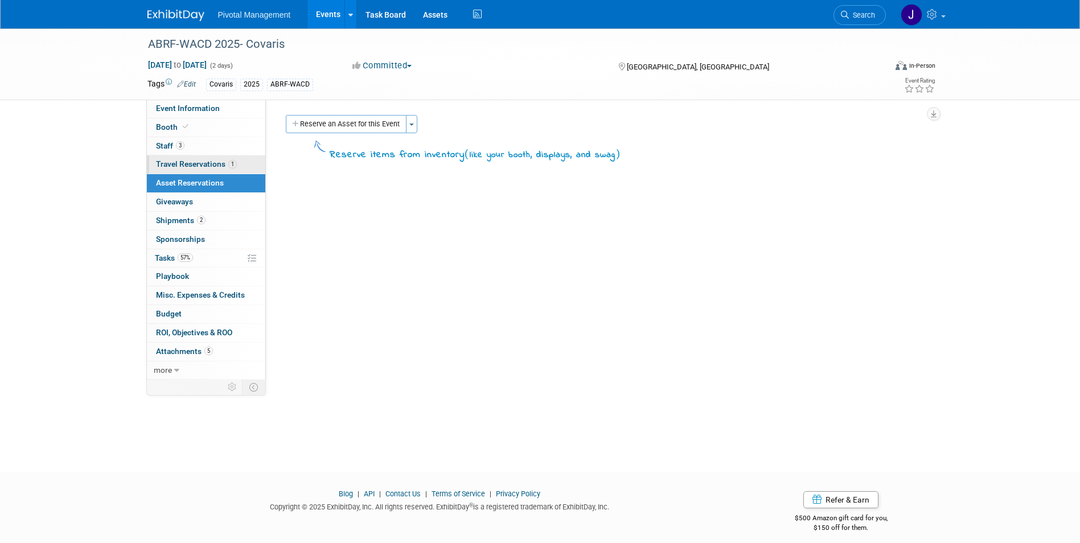
click at [196, 161] on span "Travel Reservations 1" at bounding box center [196, 163] width 81 height 9
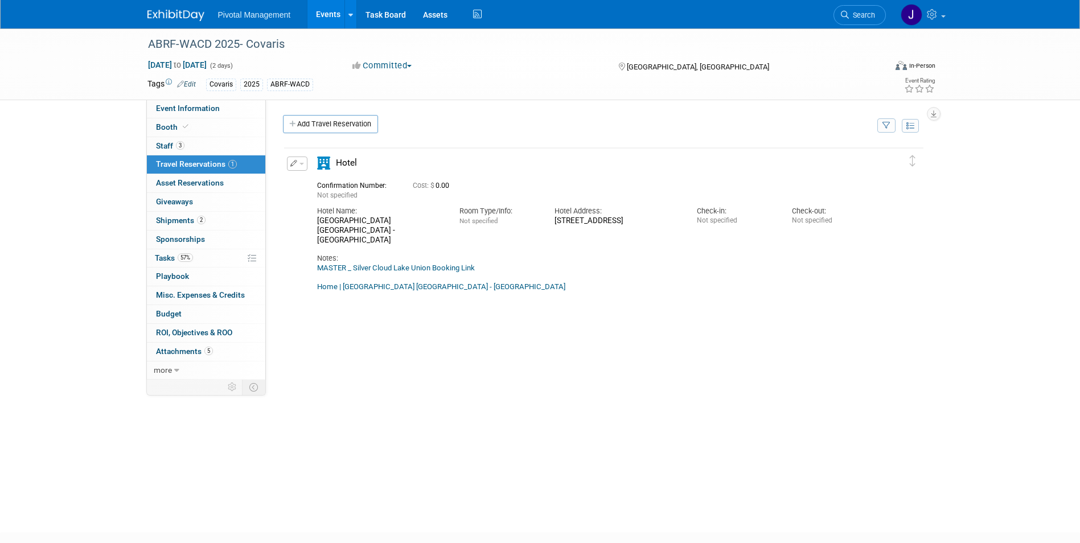
click at [498, 106] on div "Event Website: Edit [URL][DOMAIN_NAME] Exhibitor Prospectus: Edit WACD 2025 Spo…" at bounding box center [599, 240] width 667 height 280
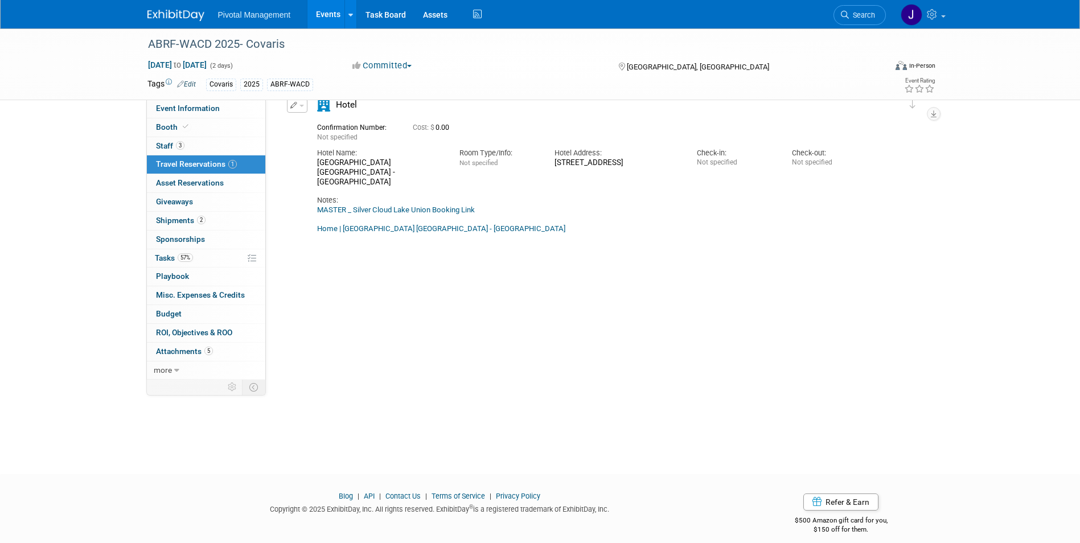
scroll to position [65, 0]
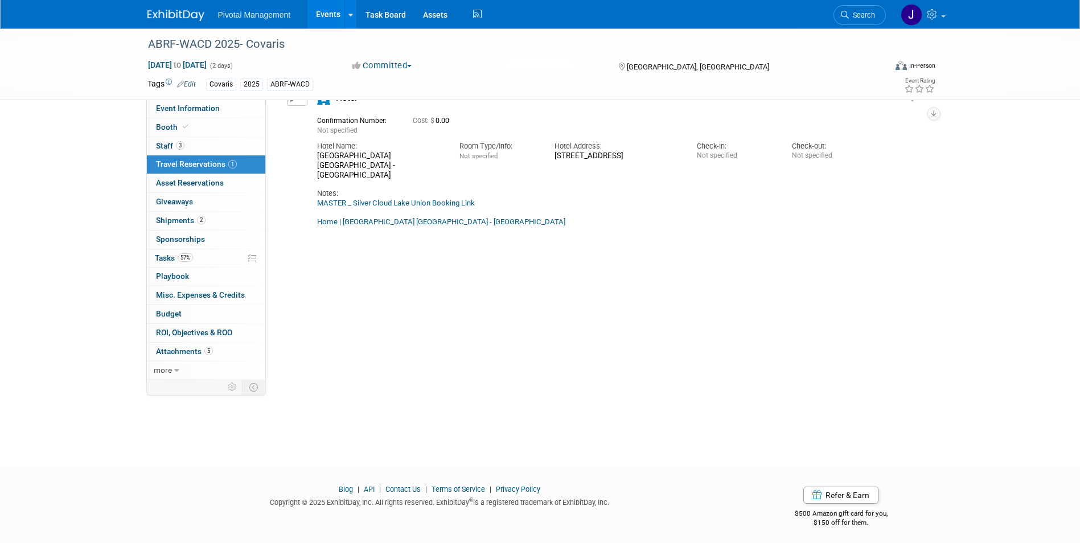
click at [333, 21] on link "Events" at bounding box center [328, 14] width 42 height 28
